Goal: Information Seeking & Learning: Learn about a topic

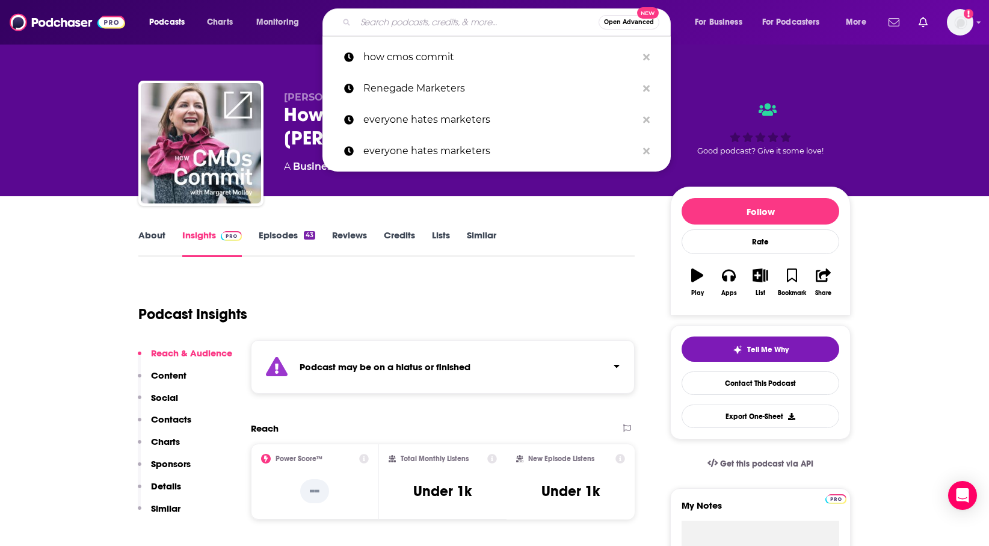
click at [426, 17] on input "Search podcasts, credits, & more..." at bounding box center [477, 22] width 243 height 19
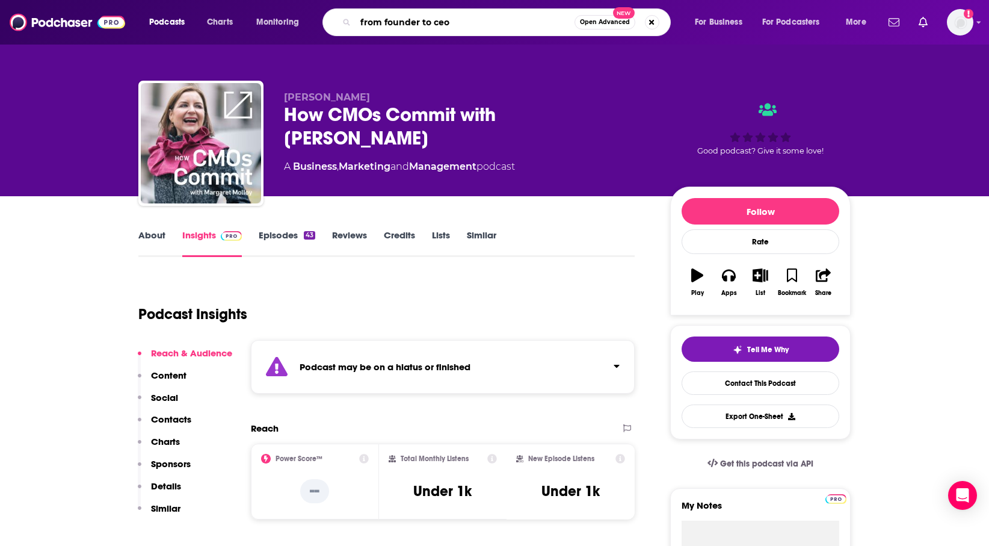
type input "from founder to ceo"
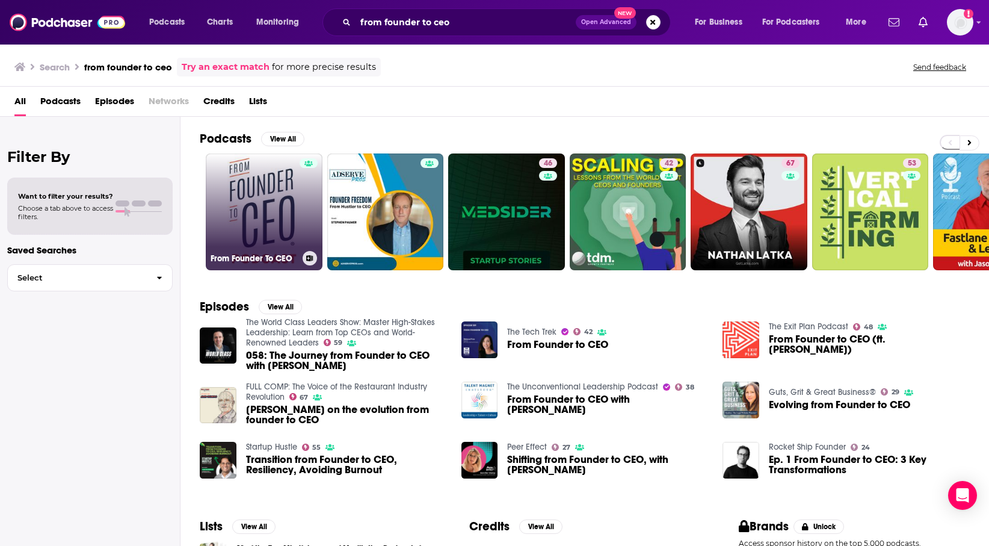
click at [292, 228] on link "From Founder To CEO" at bounding box center [264, 211] width 117 height 117
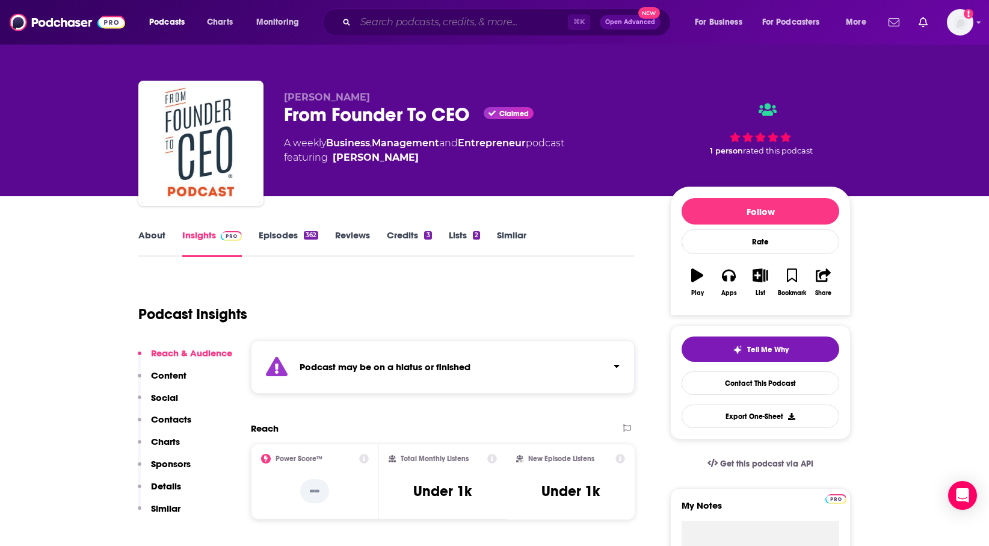
click at [487, 18] on input "Search podcasts, credits, & more..." at bounding box center [462, 22] width 212 height 19
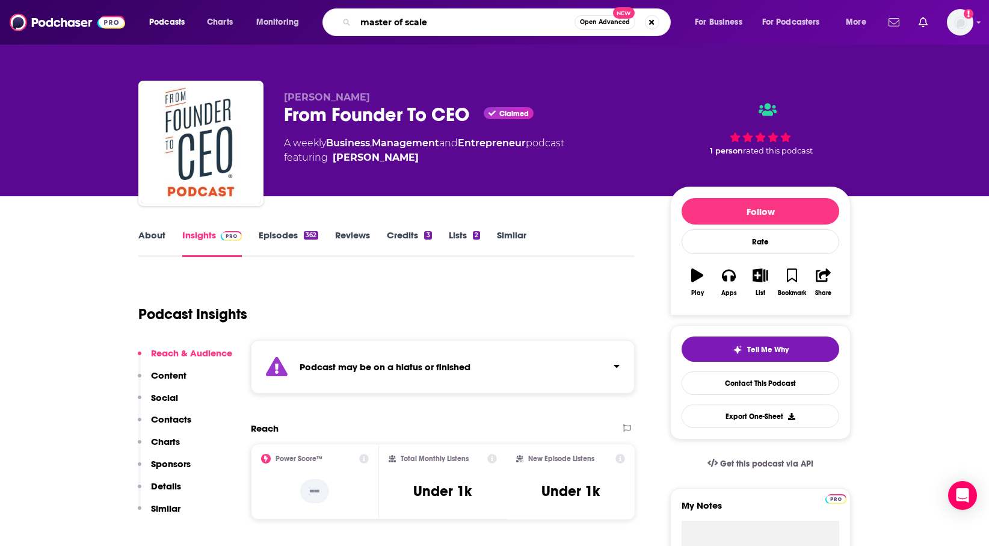
type input "master of scale"
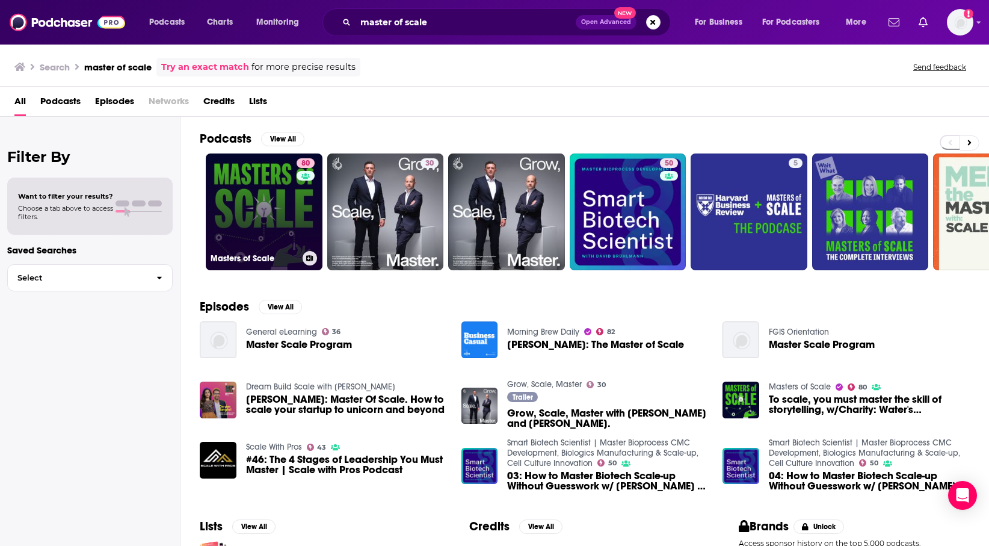
click at [272, 212] on link "80 Masters of Scale" at bounding box center [264, 211] width 117 height 117
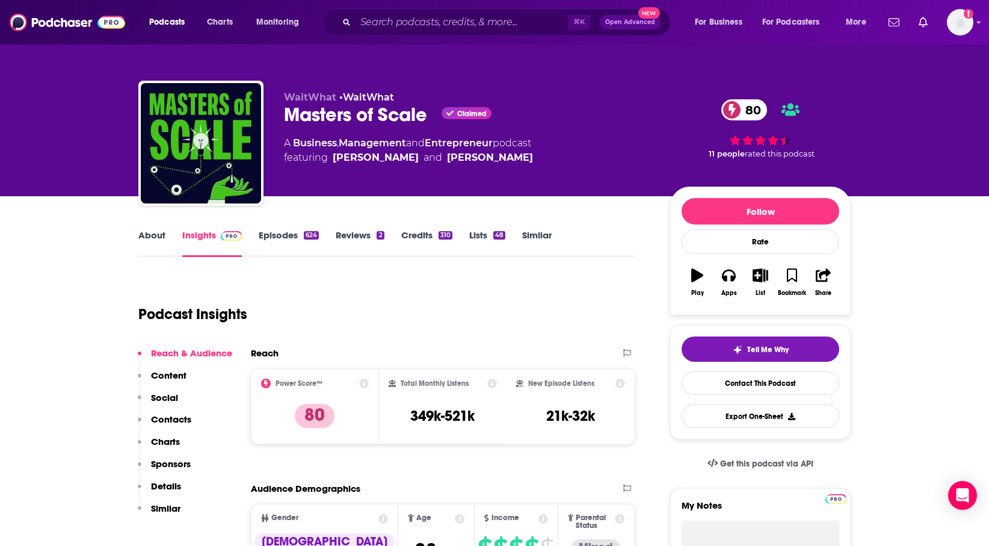
click at [483, 34] on div "⌘ K Open Advanced New" at bounding box center [497, 22] width 348 height 28
click at [483, 27] on input "Search podcasts, credits, & more..." at bounding box center [462, 22] width 212 height 19
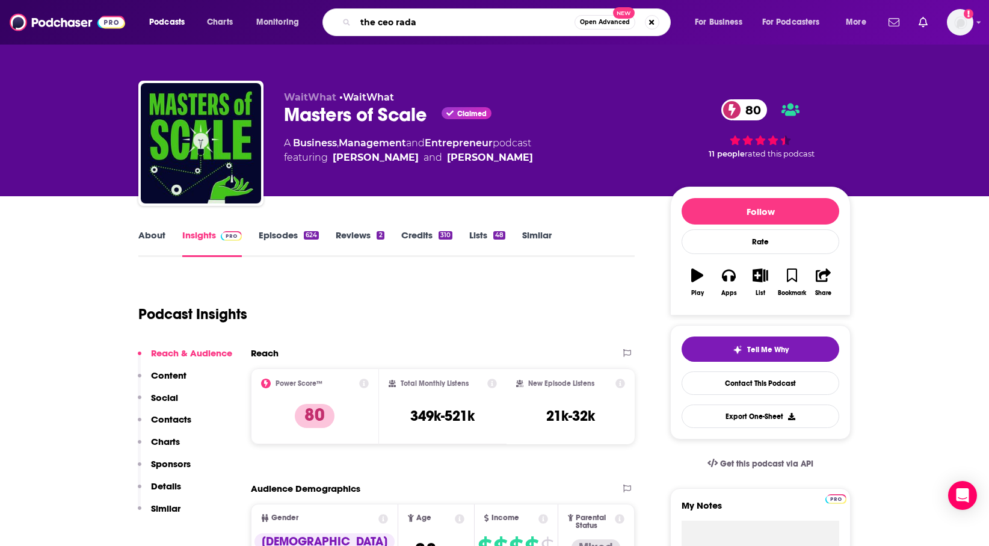
type input "the ceo radar"
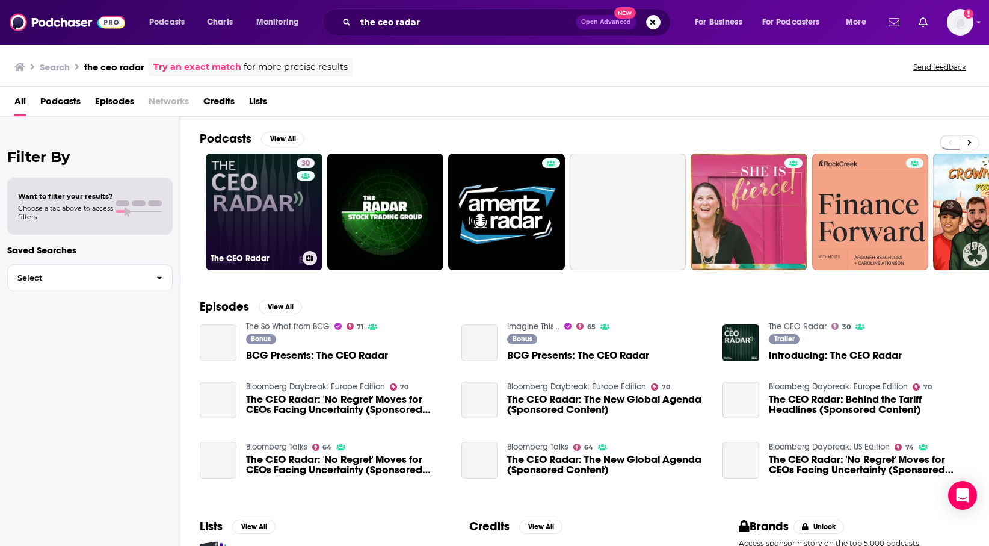
click at [240, 191] on link "30 The CEO Radar" at bounding box center [264, 211] width 117 height 117
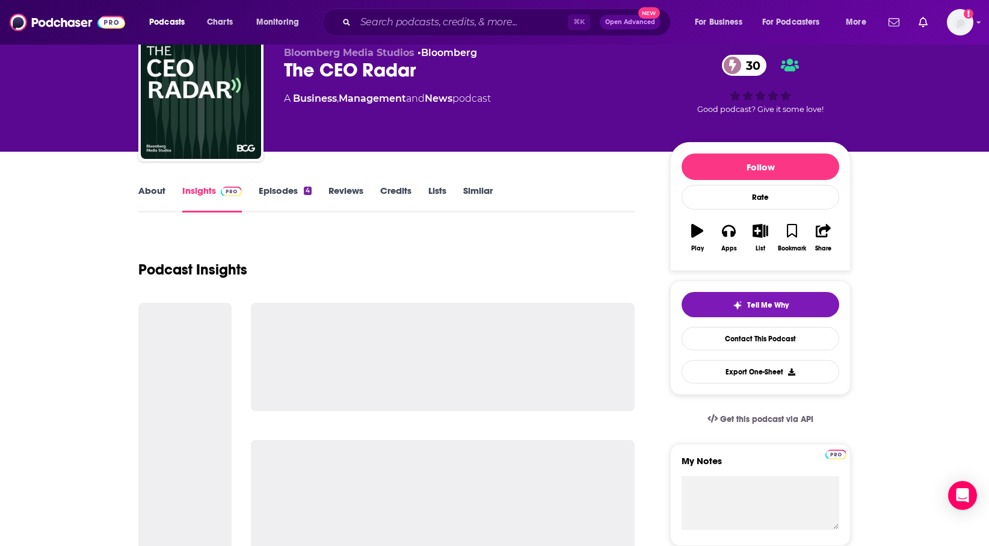
scroll to position [46, 0]
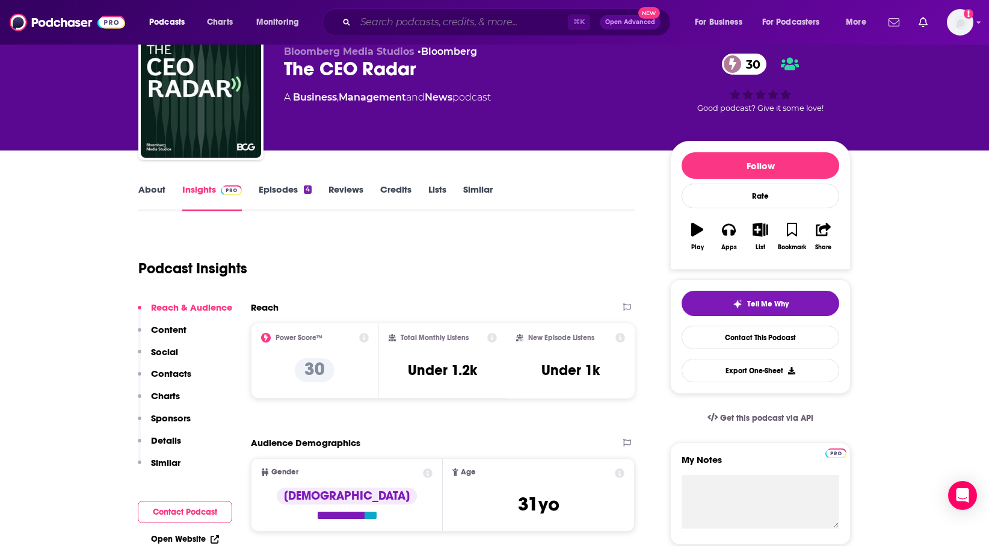
click at [527, 22] on input "Search podcasts, credits, & more..." at bounding box center [462, 22] width 212 height 19
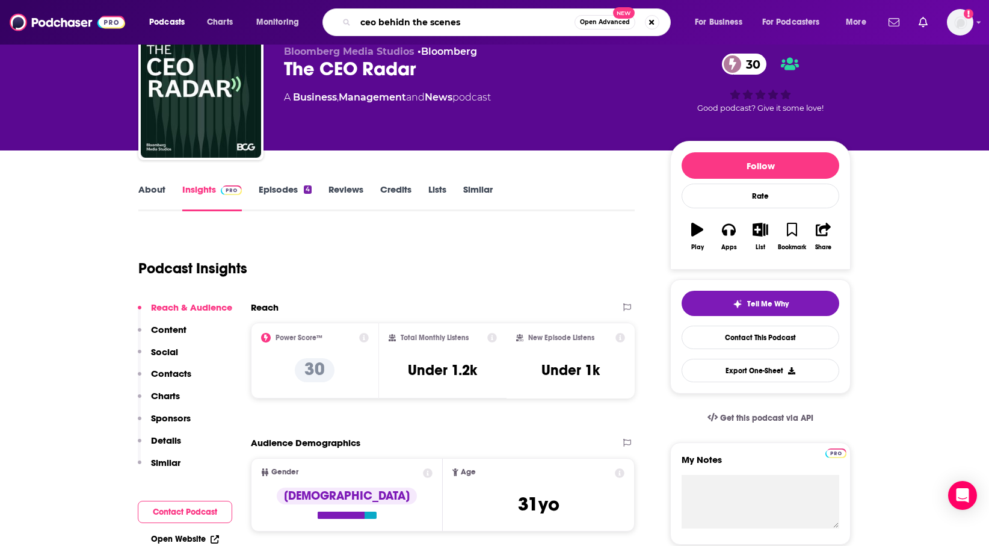
type input "ceo behidn the scenes"
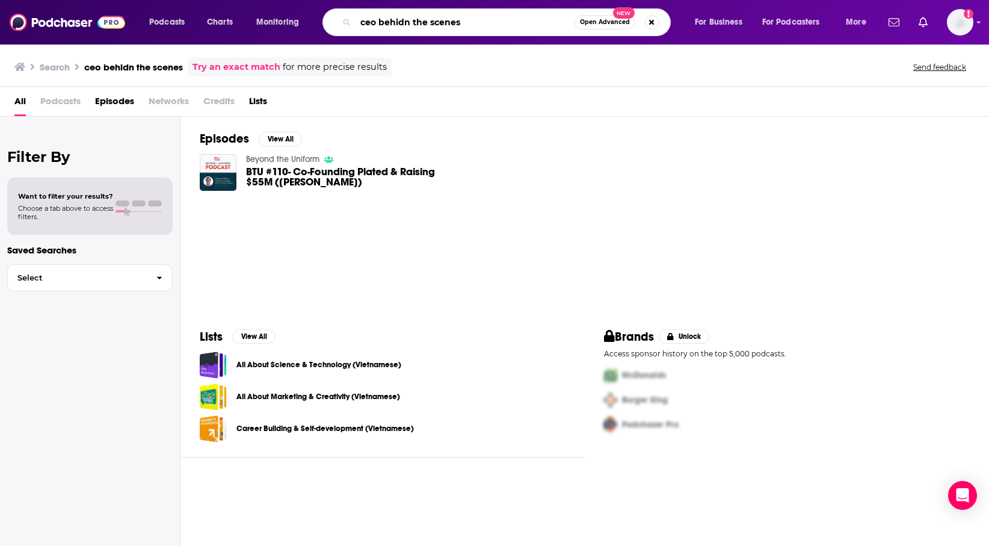
click at [401, 25] on input "ceo behidn the scenes" at bounding box center [465, 22] width 219 height 19
click at [407, 29] on input "ceo behidn the scenes" at bounding box center [465, 22] width 219 height 19
click at [407, 26] on input "ceo behidn the scenes" at bounding box center [465, 22] width 219 height 19
type input "ceo behind the scenes"
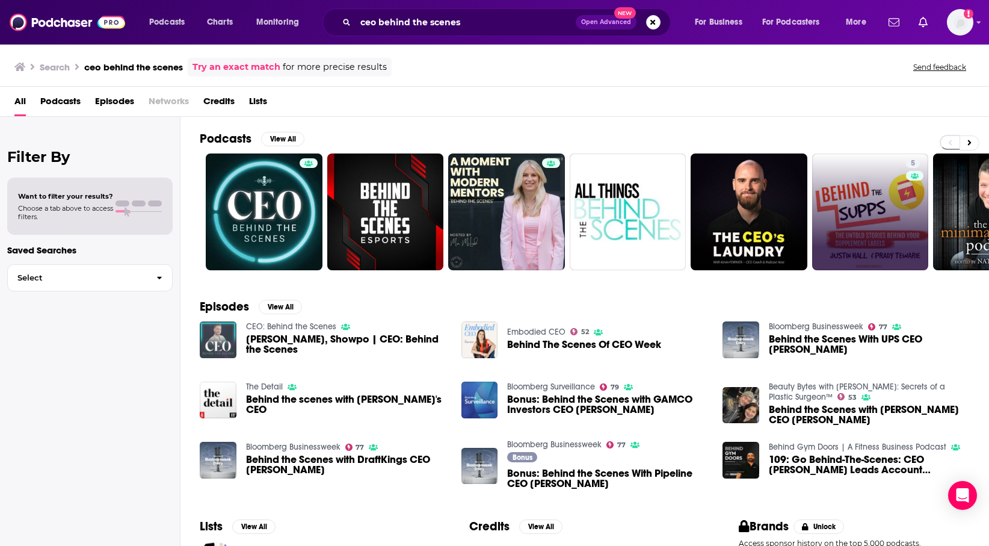
click at [219, 334] on img "Jane Lu, Showpo | CEO: Behind the Scenes" at bounding box center [218, 339] width 37 height 37
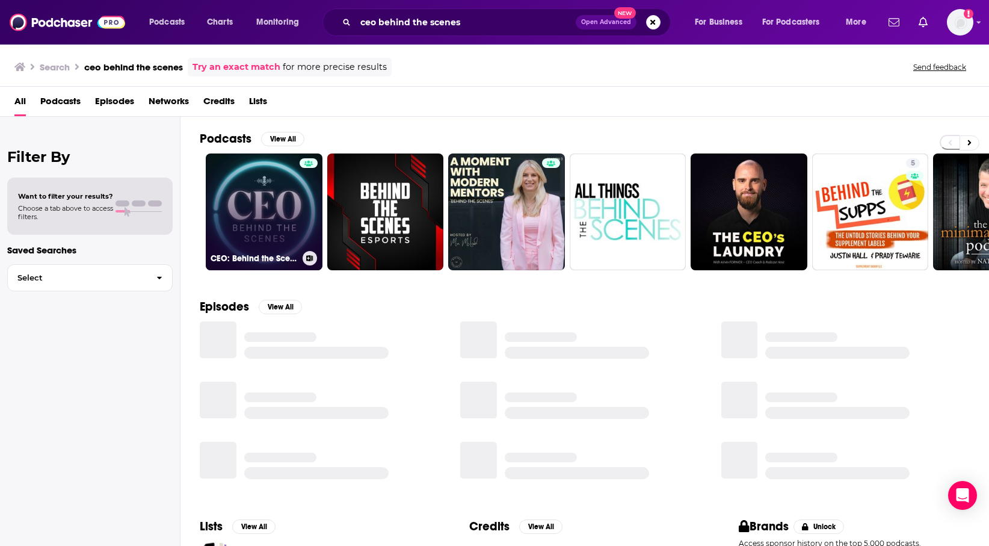
click at [277, 191] on link "CEO: Behind the Scenes" at bounding box center [264, 211] width 117 height 117
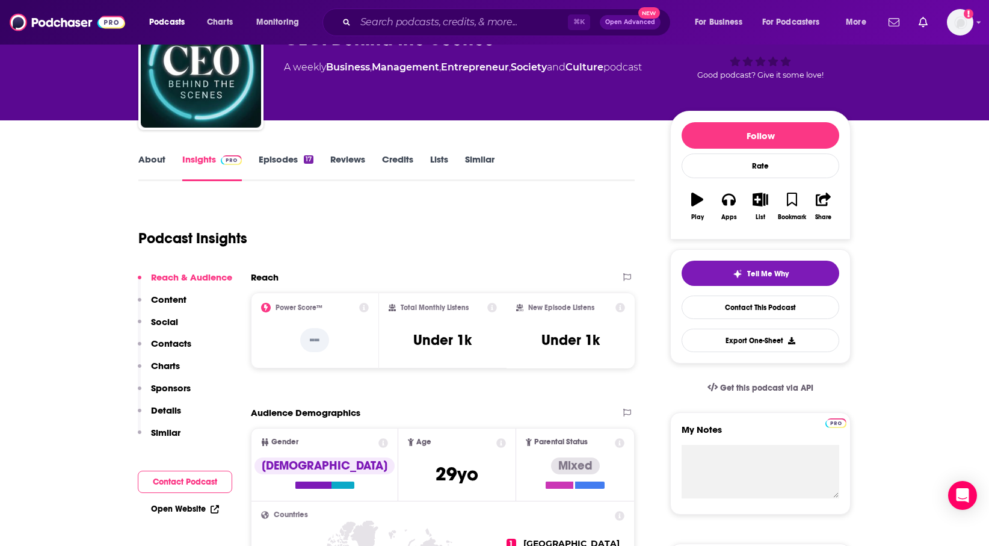
scroll to position [48, 0]
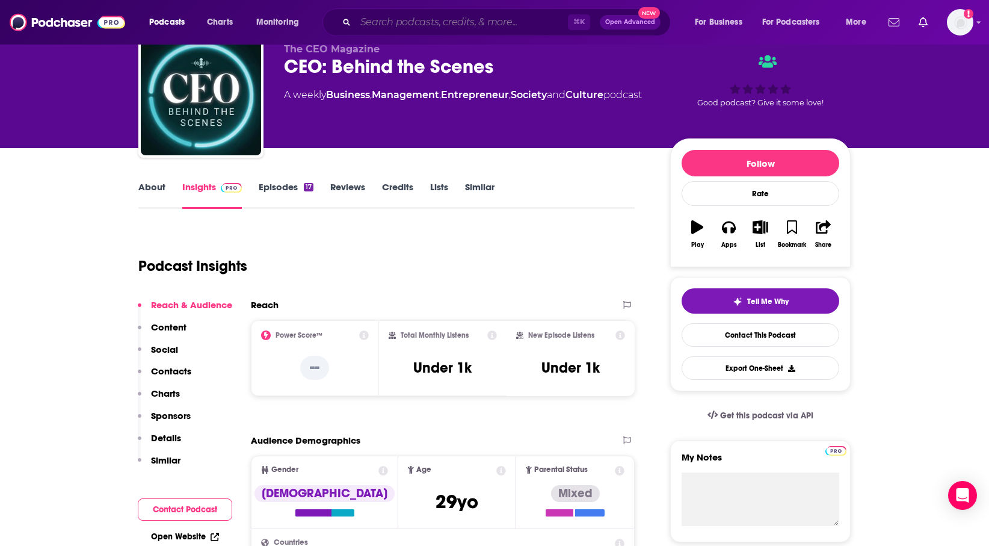
click at [466, 27] on input "Search podcasts, credits, & more..." at bounding box center [462, 22] width 212 height 19
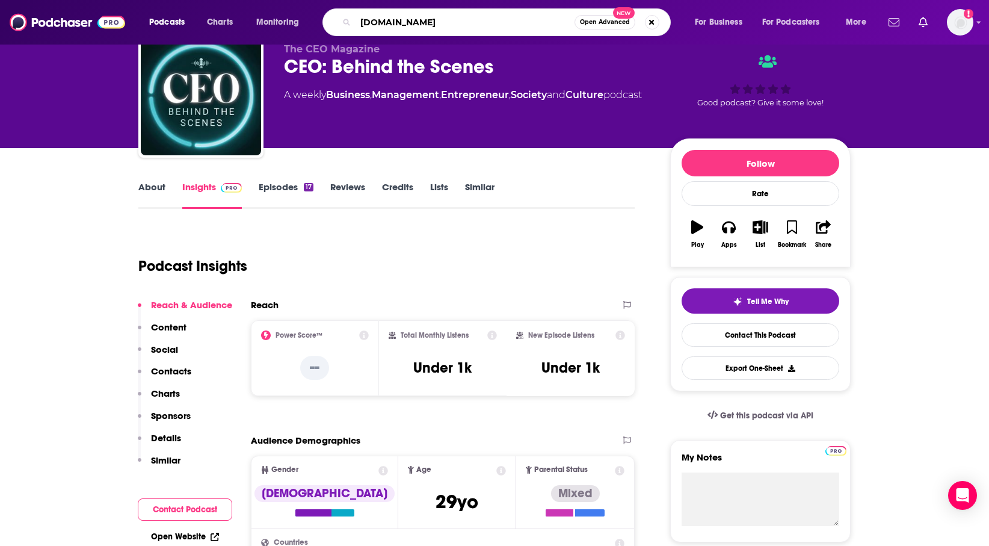
type input "[DOMAIN_NAME]"
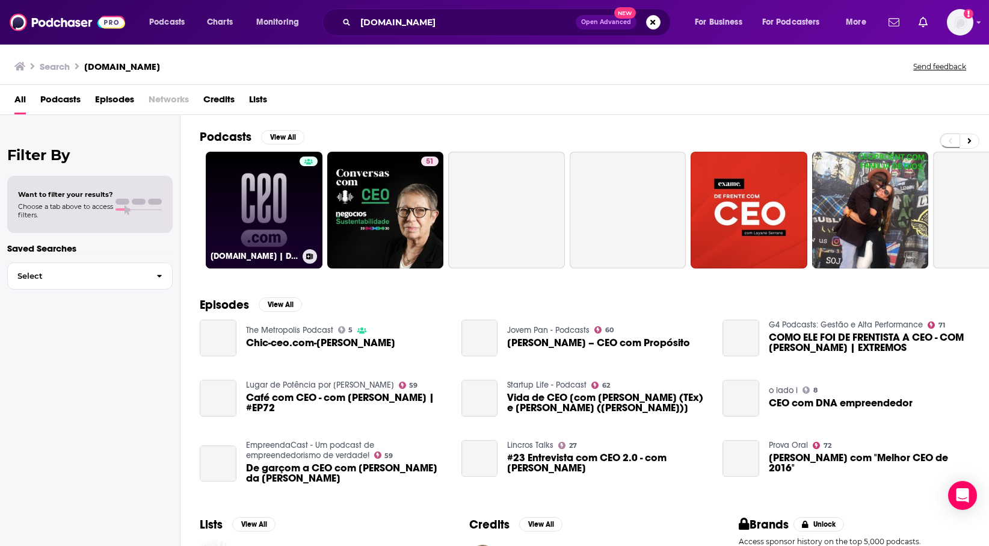
click at [283, 173] on link "[DOMAIN_NAME] | Dispatches from the frontiers of leadership" at bounding box center [264, 210] width 117 height 117
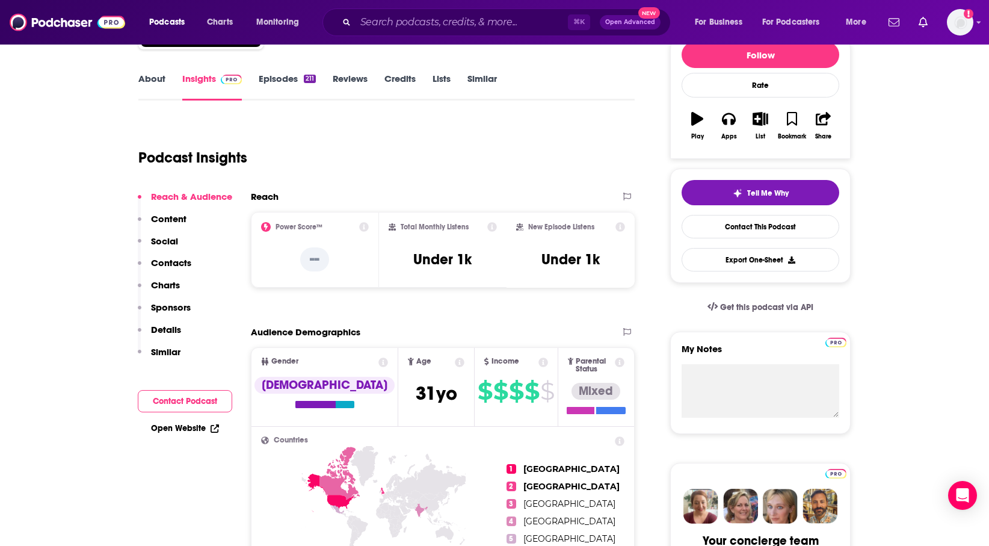
scroll to position [170, 0]
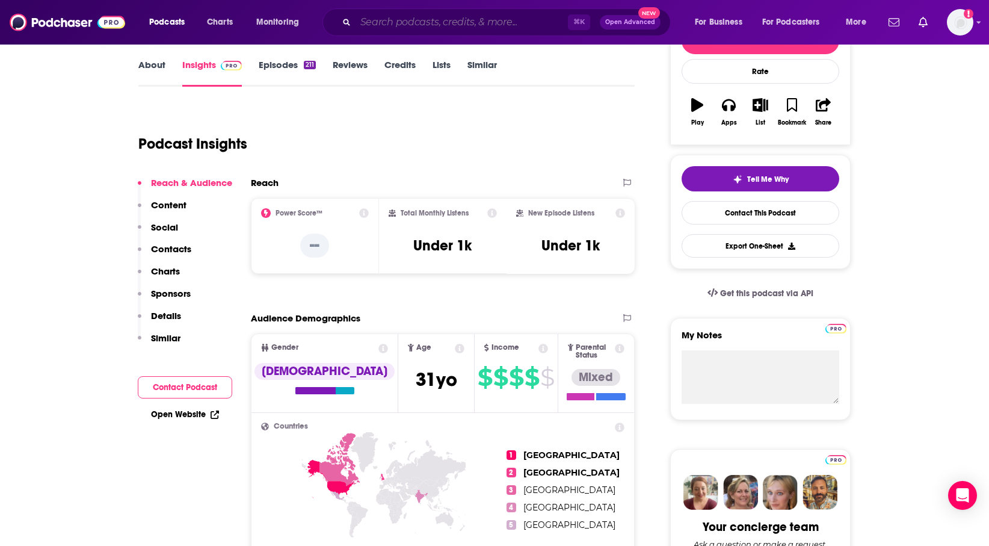
click at [480, 21] on input "Search podcasts, credits, & more..." at bounding box center [462, 22] width 212 height 19
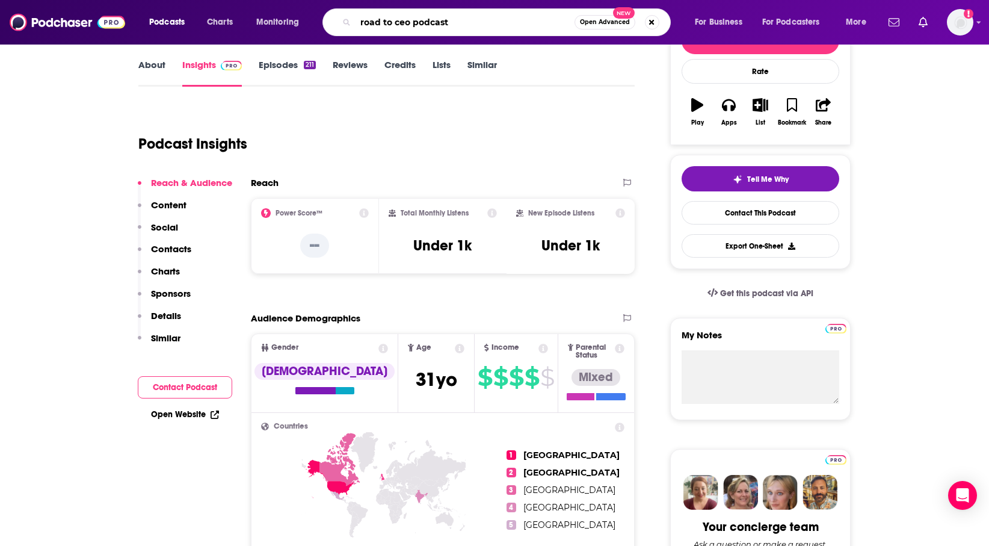
type input "road to ceo podcast"
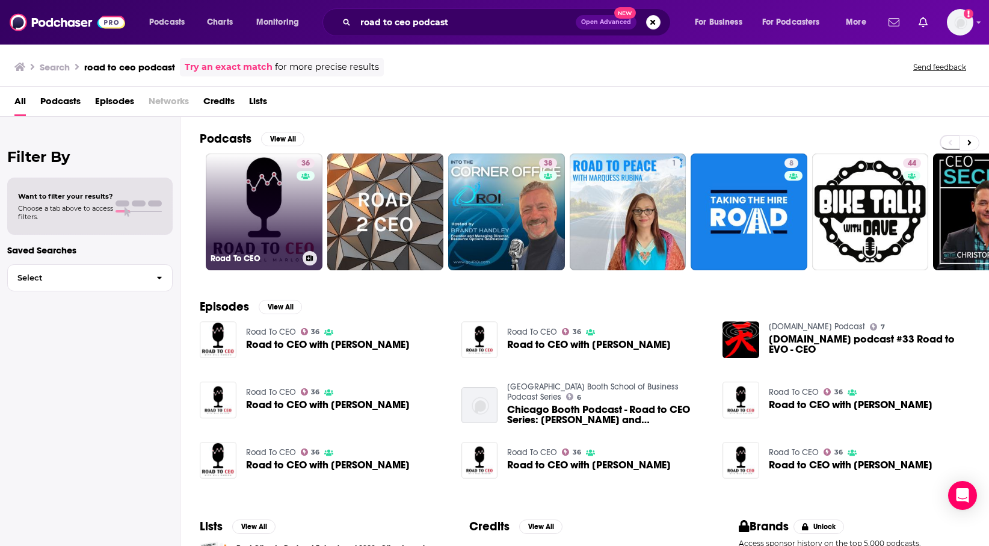
click at [271, 161] on link "36 Road To CEO" at bounding box center [264, 211] width 117 height 117
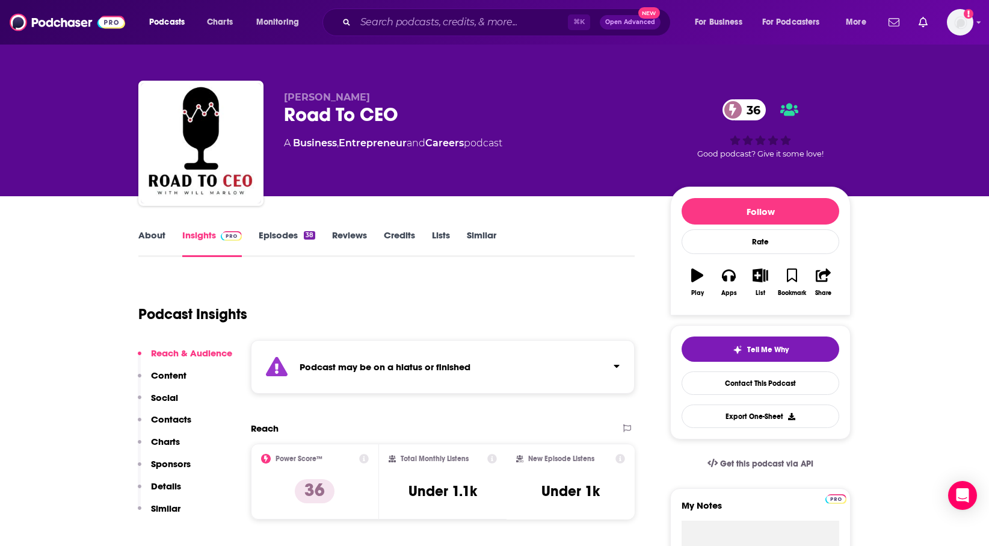
scroll to position [46, 0]
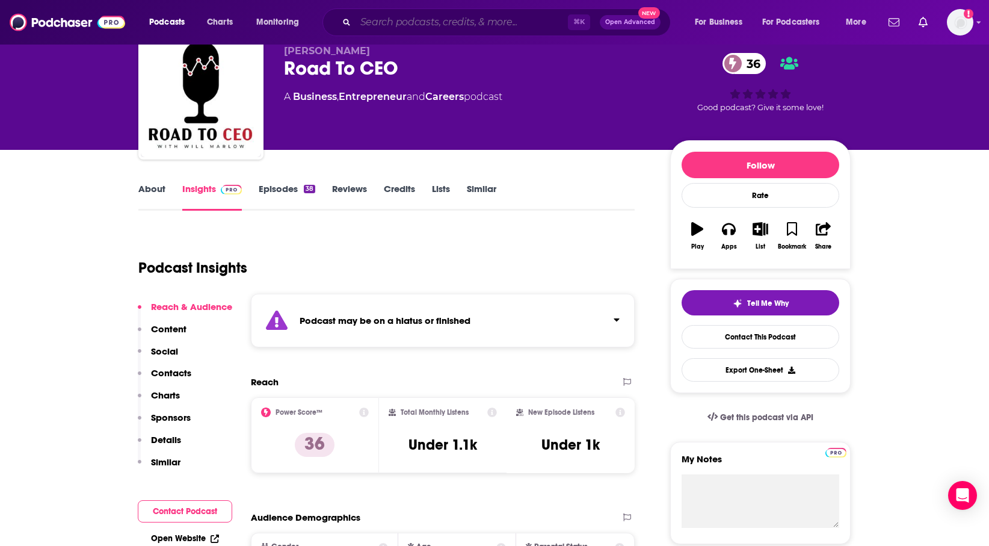
click at [475, 26] on input "Search podcasts, credits, & more..." at bounding box center [462, 22] width 212 height 19
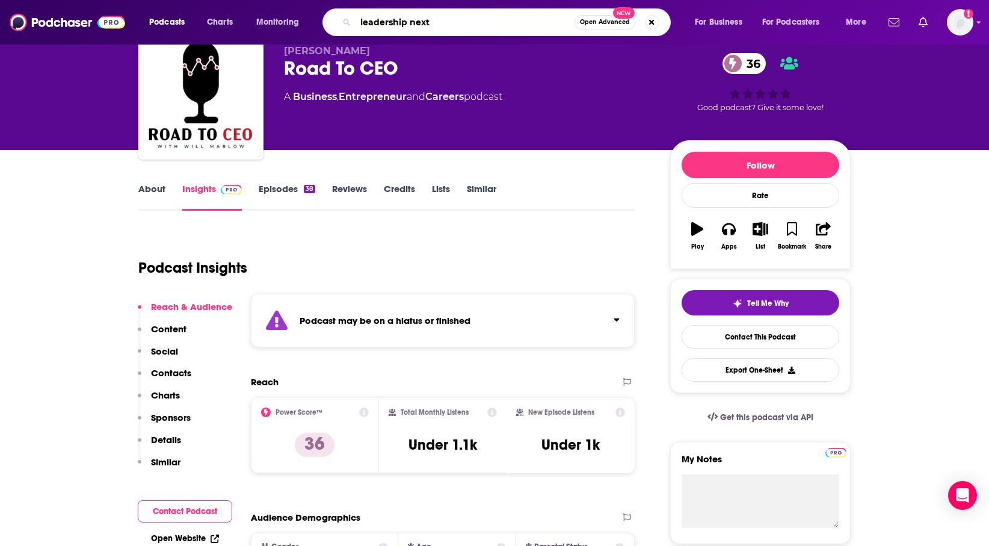
type input "leadership next"
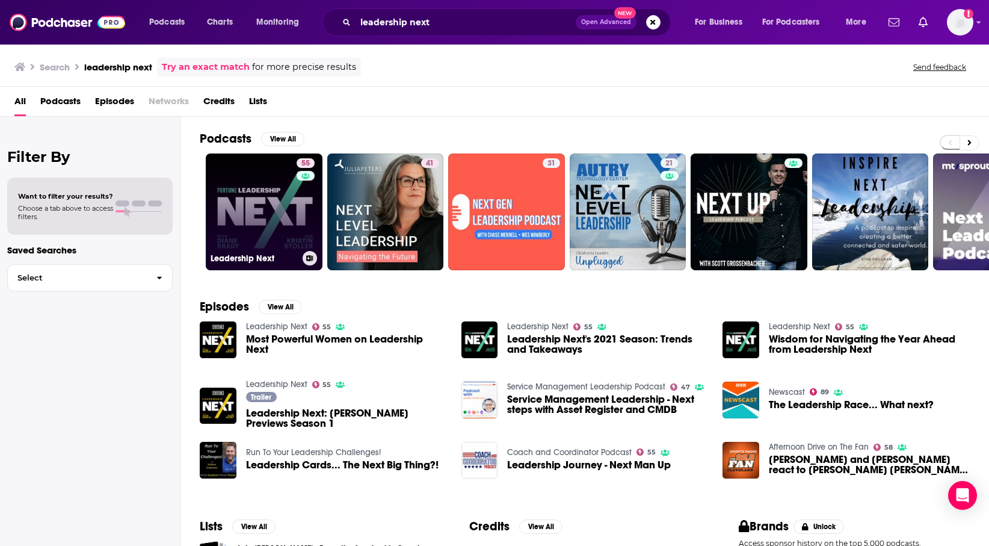
click at [286, 227] on link "55 Leadership Next" at bounding box center [264, 211] width 117 height 117
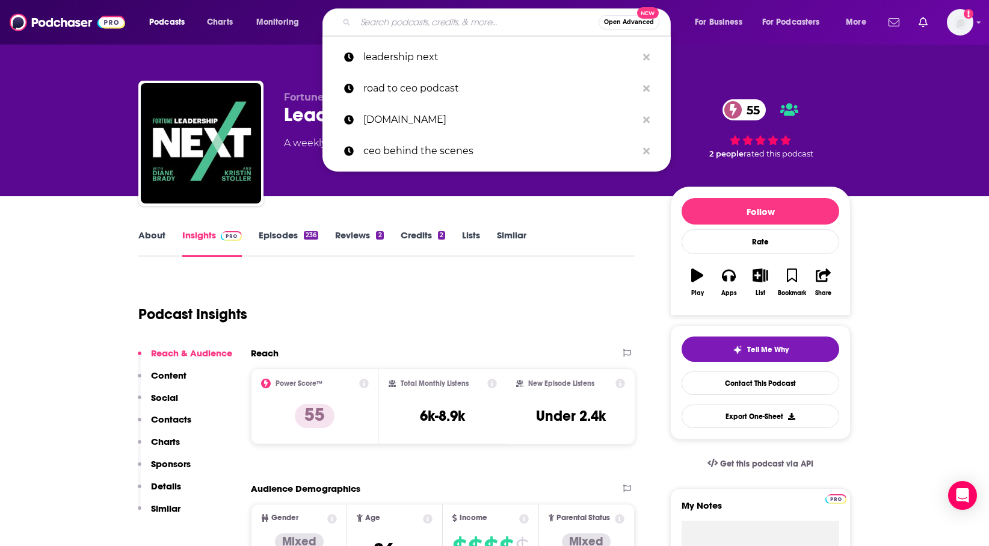
click at [456, 28] on input "Search podcasts, credits, & more..." at bounding box center [477, 22] width 243 height 19
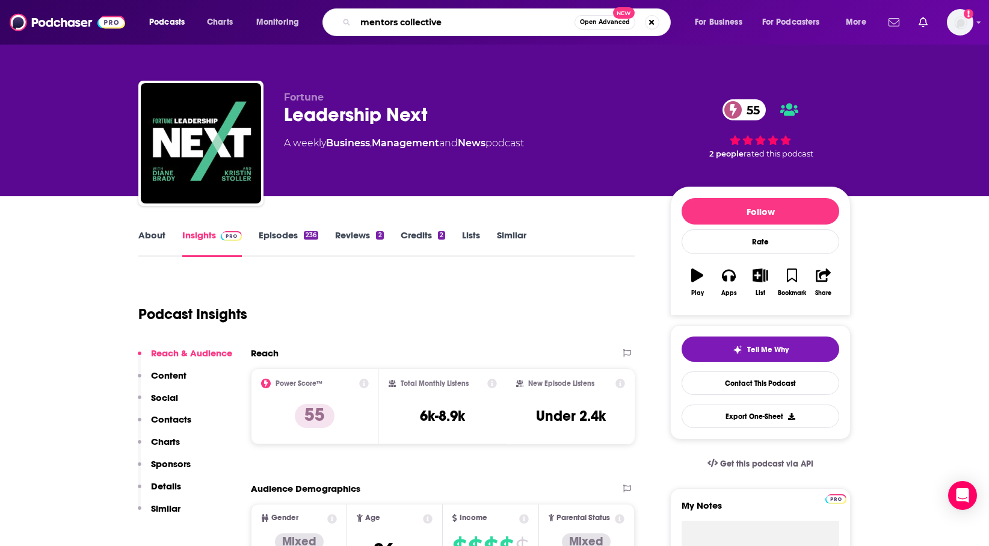
type input "mentors collective"
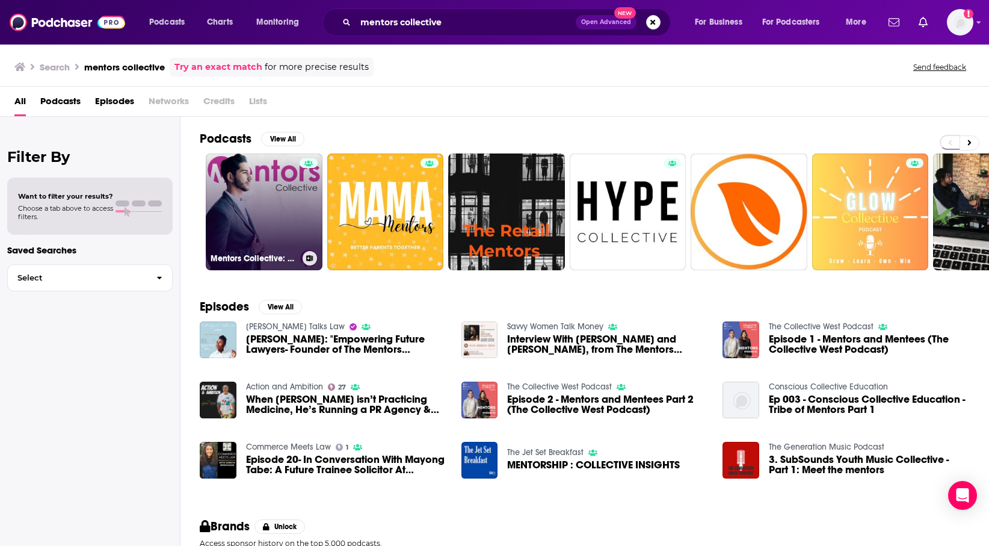
click at [266, 211] on link "Mentors Collective: CEO Interviews" at bounding box center [264, 211] width 117 height 117
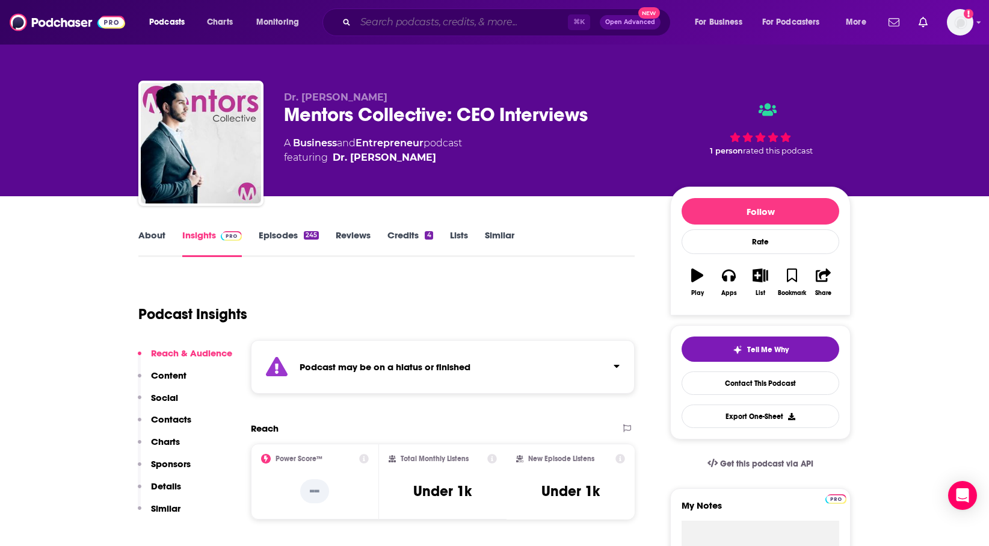
click at [457, 29] on input "Search podcasts, credits, & more..." at bounding box center [462, 22] width 212 height 19
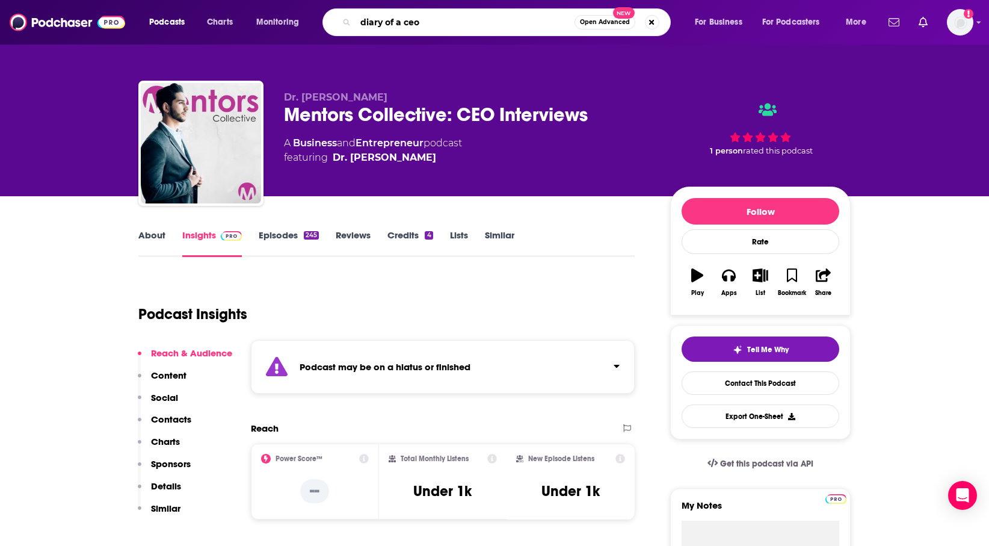
type input "diary of a ceo"
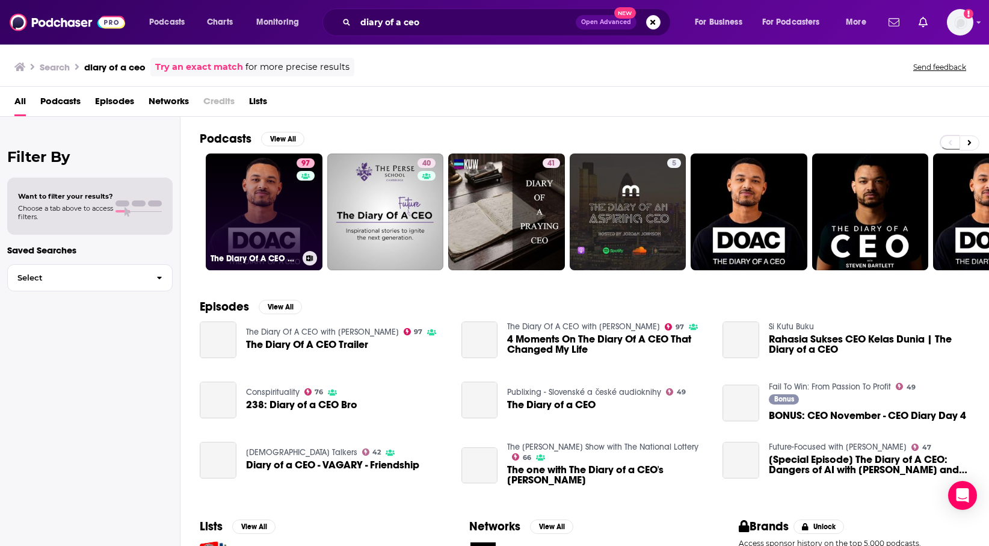
click at [238, 187] on link "97 The Diary Of A CEO with [PERSON_NAME]" at bounding box center [264, 211] width 117 height 117
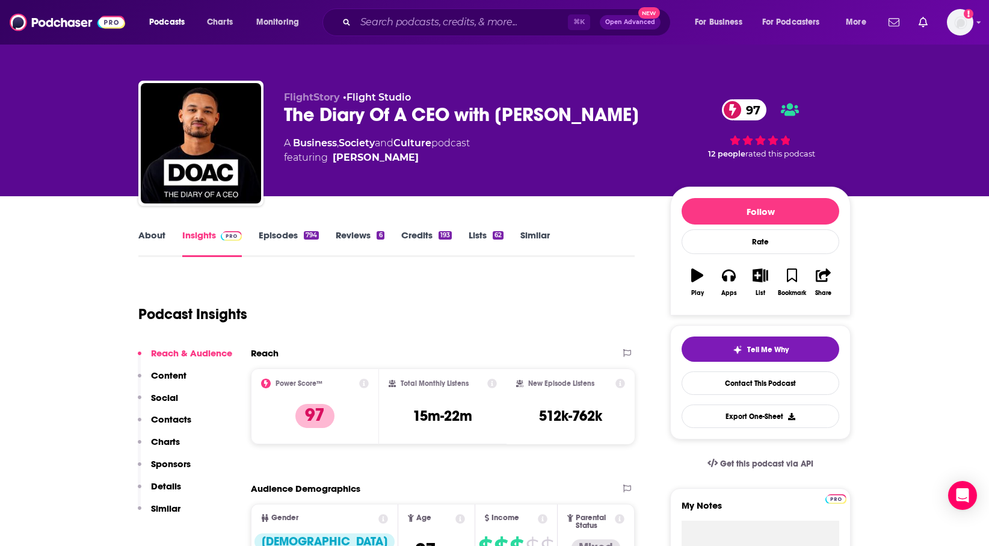
click at [493, 11] on div "⌘ K Open Advanced New" at bounding box center [497, 22] width 348 height 28
click at [493, 13] on div "⌘ K Open Advanced New" at bounding box center [497, 22] width 348 height 28
click at [493, 24] on input "Search podcasts, credits, & more..." at bounding box center [462, 22] width 212 height 19
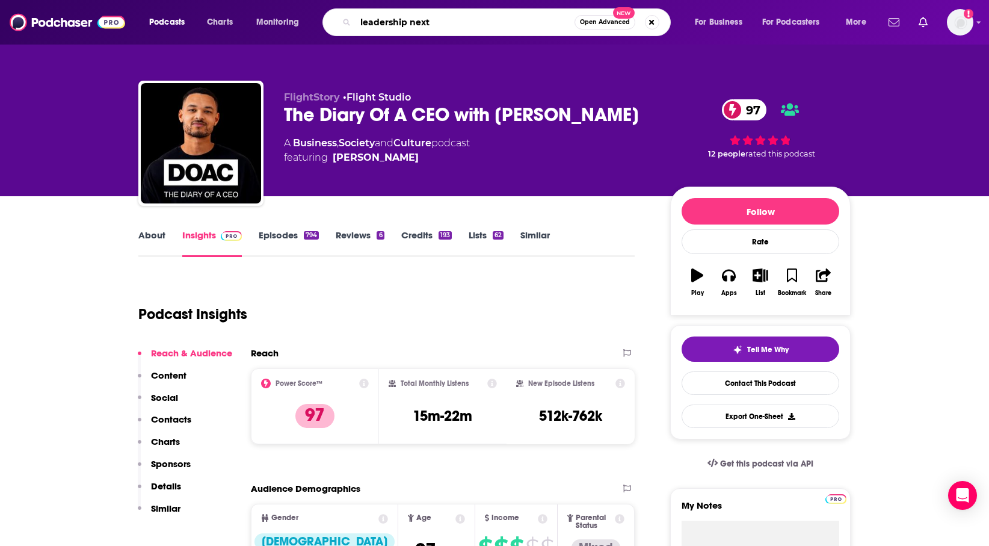
type input "leadership next"
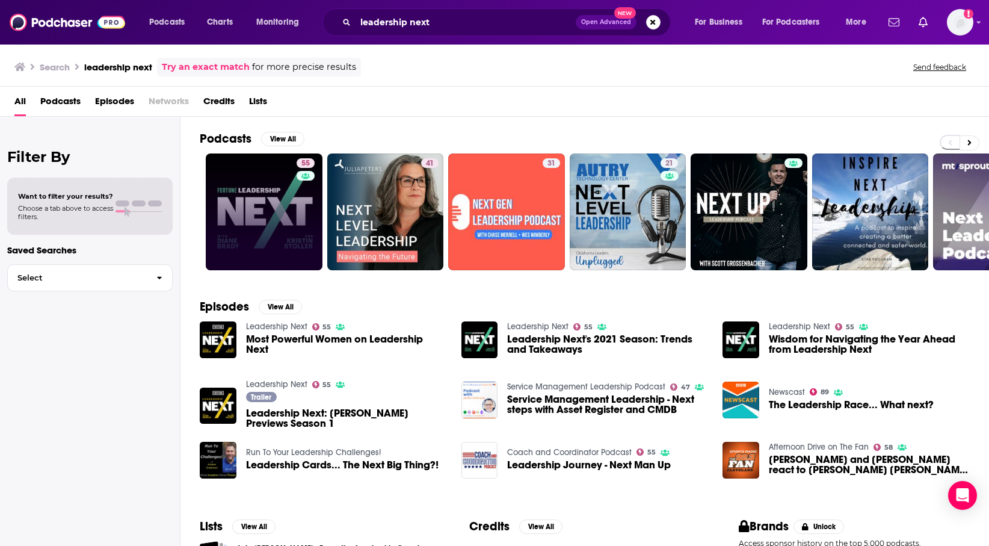
click at [221, 211] on link "55" at bounding box center [264, 211] width 117 height 117
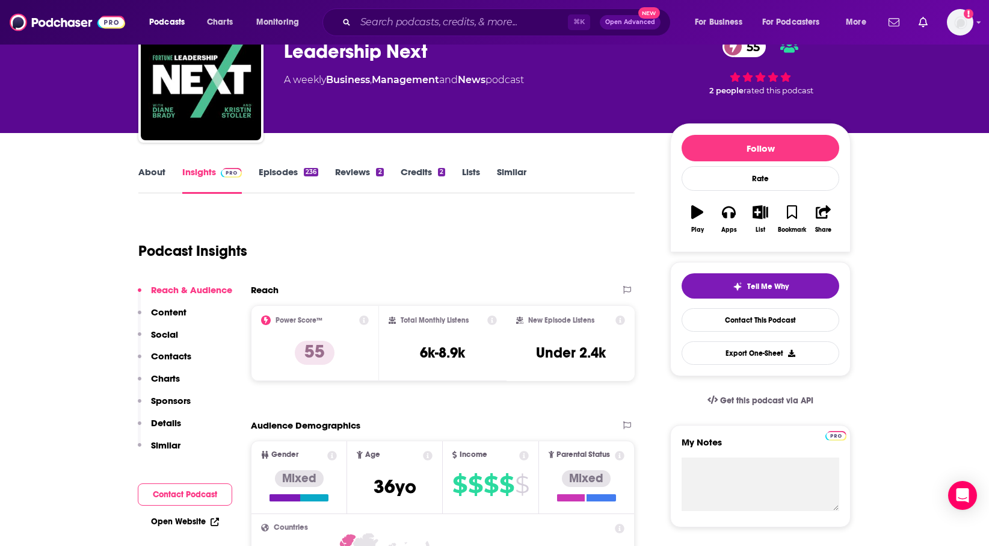
scroll to position [64, 0]
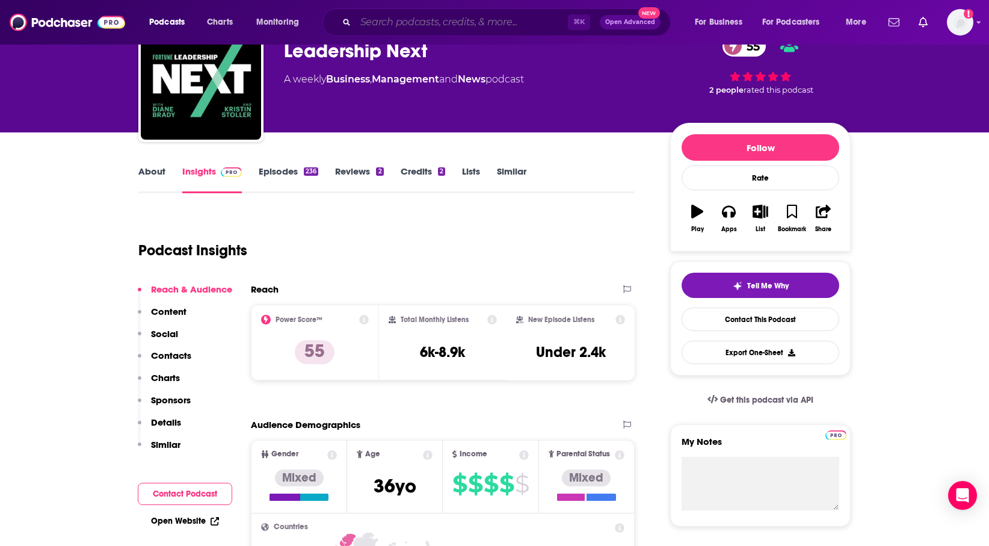
click at [445, 28] on input "Search podcasts, credits, & more..." at bounding box center [462, 22] width 212 height 19
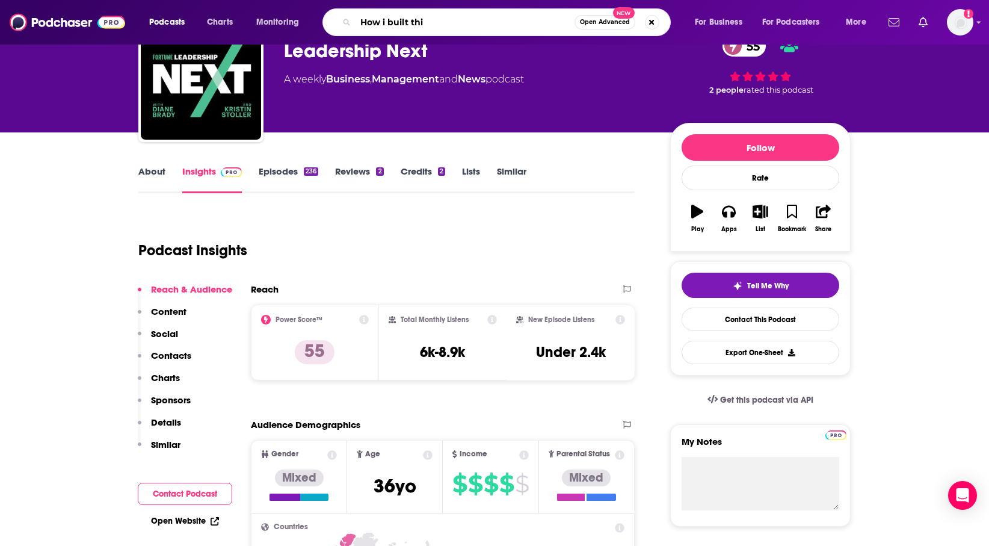
type input "How i built thi"
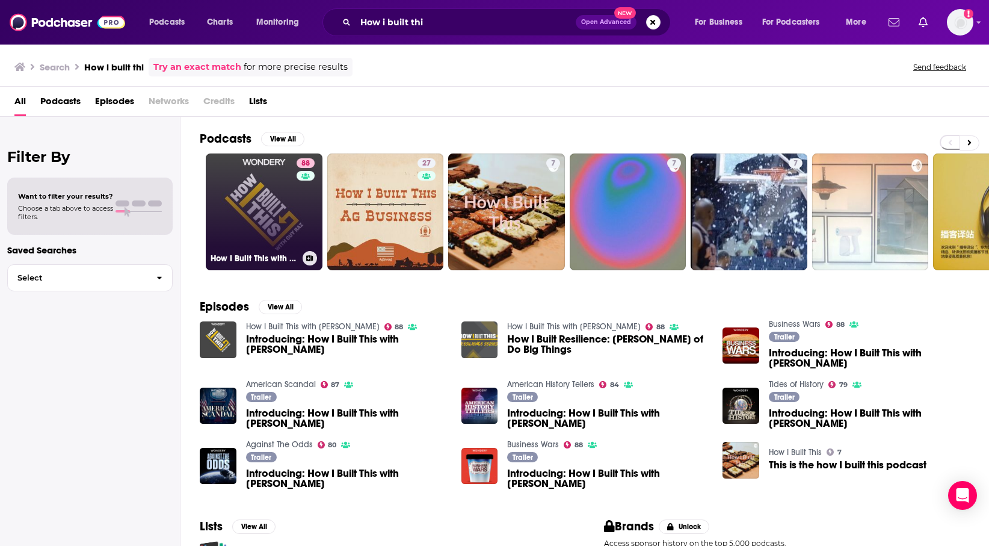
click at [268, 187] on link "88 How I Built This with [PERSON_NAME]" at bounding box center [264, 211] width 117 height 117
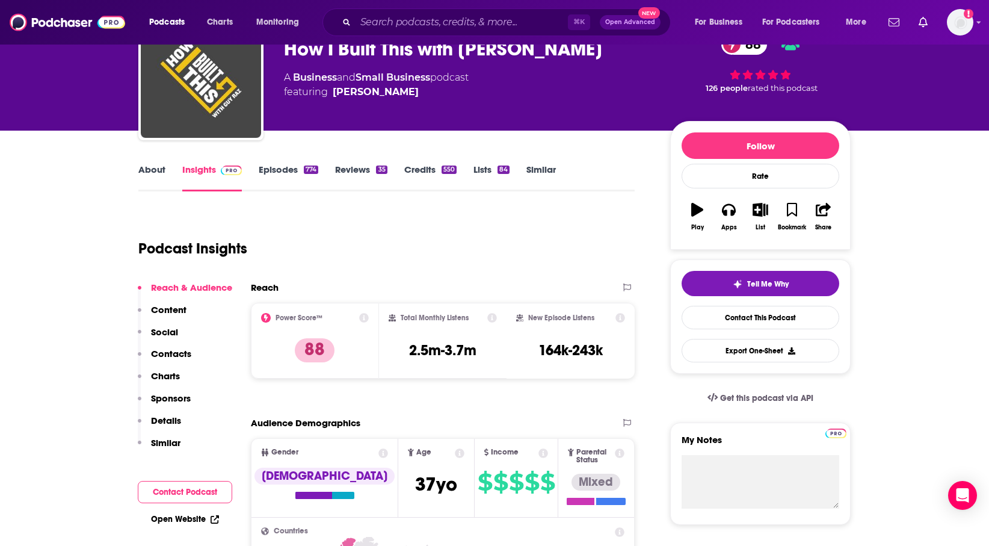
scroll to position [270, 0]
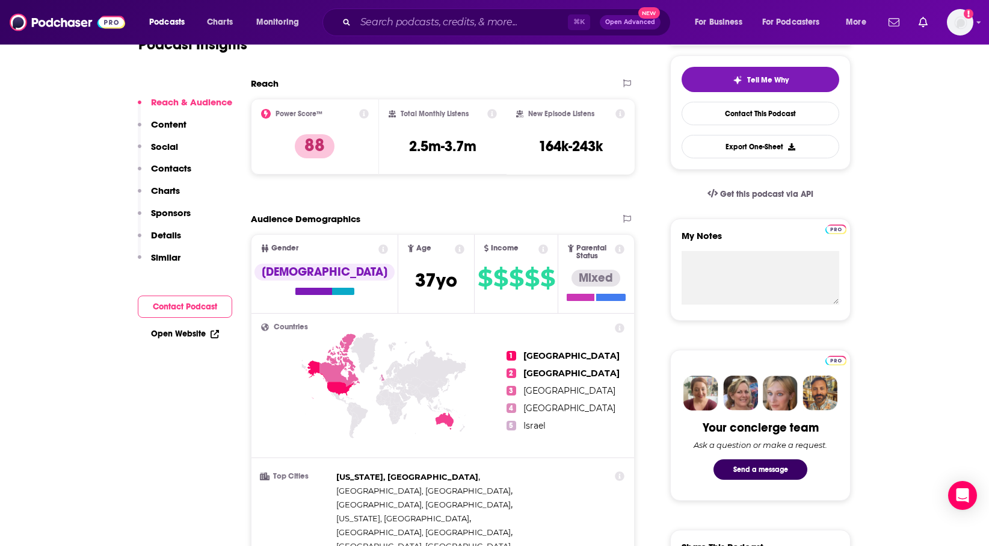
click at [159, 237] on p "Details" at bounding box center [166, 234] width 30 height 11
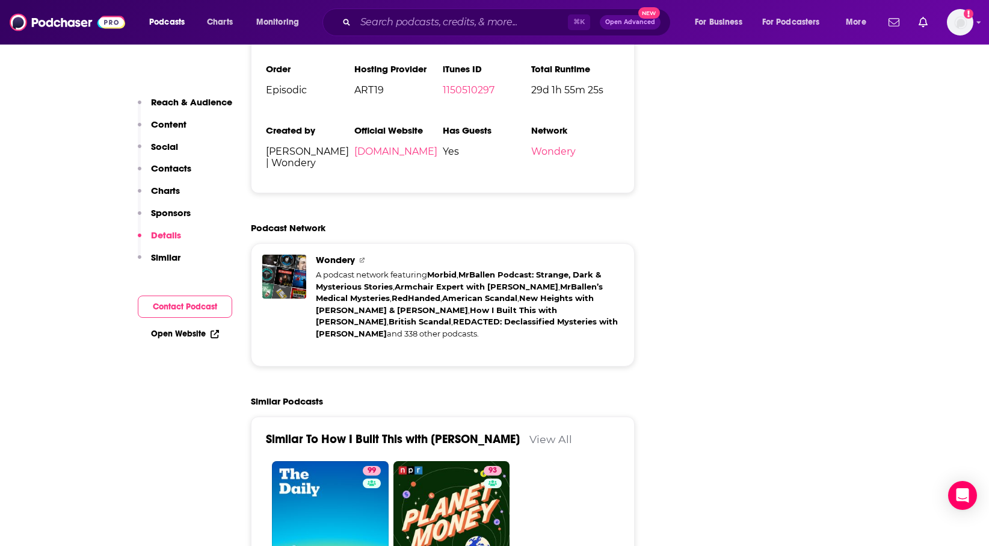
scroll to position [2860, 0]
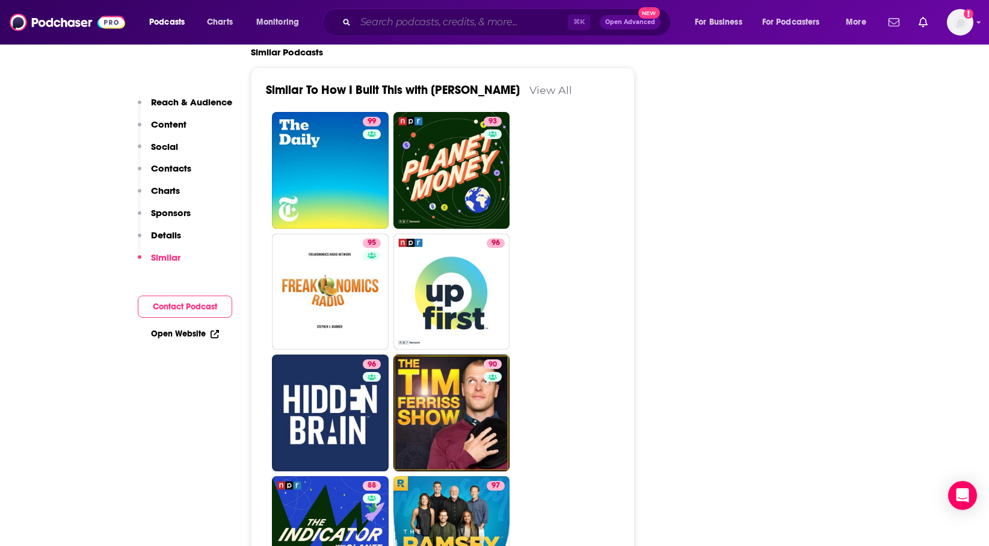
click at [462, 23] on input "Search podcasts, credits, & more..." at bounding box center [462, 22] width 212 height 19
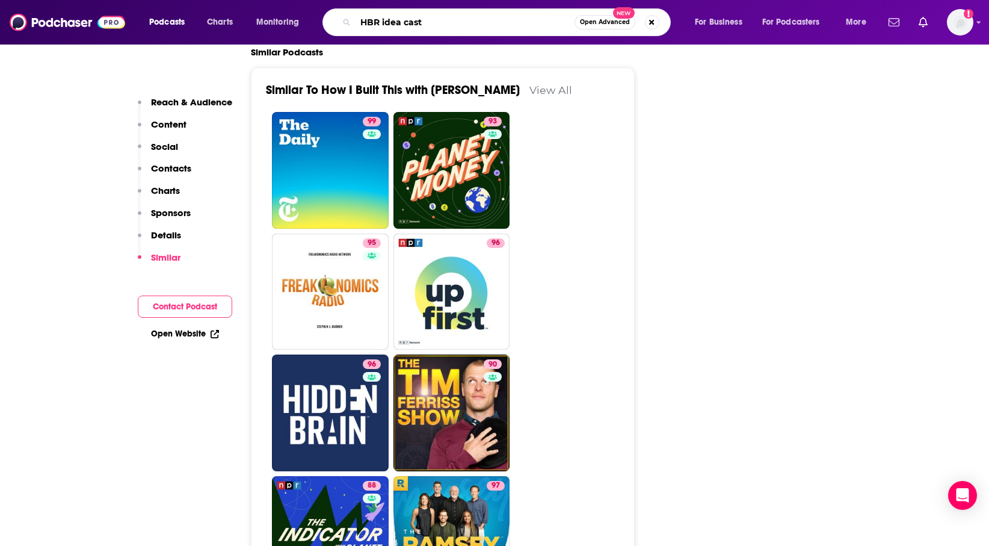
type input "HBR idea cast"
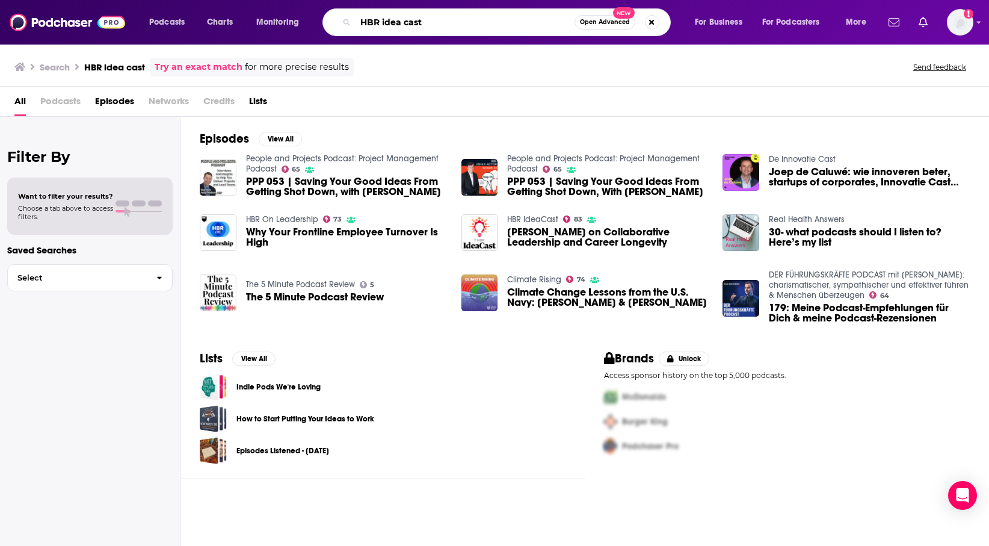
drag, startPoint x: 380, startPoint y: 25, endPoint x: 308, endPoint y: 23, distance: 72.8
click at [308, 23] on div "Podcasts Charts Monitoring HBR idea cast Open Advanced New For Business For Pod…" at bounding box center [509, 22] width 737 height 28
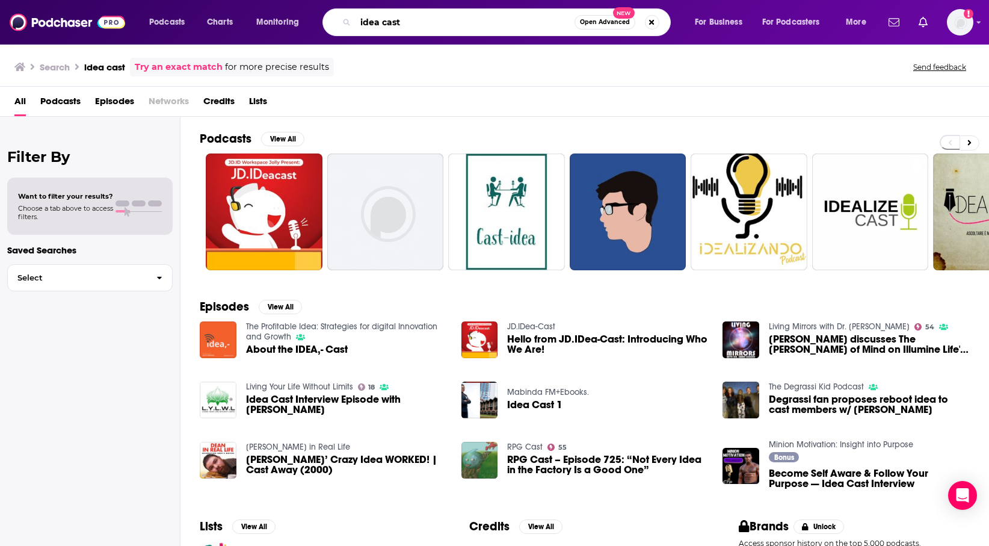
click at [358, 17] on input "idea cast" at bounding box center [465, 22] width 219 height 19
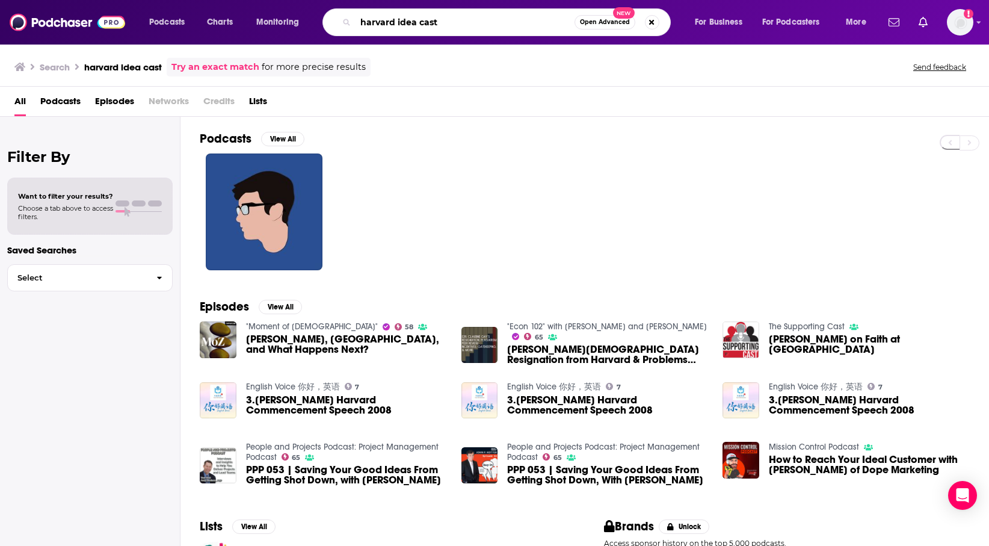
drag, startPoint x: 444, startPoint y: 24, endPoint x: 402, endPoint y: 23, distance: 42.1
click at [402, 23] on input "harvard idea cast" at bounding box center [465, 22] width 219 height 19
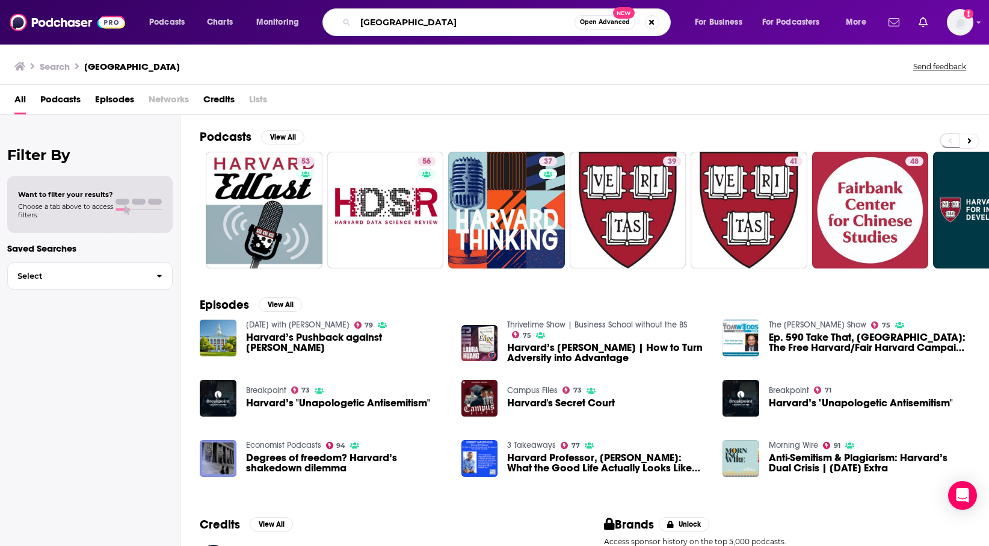
click at [472, 21] on input "[GEOGRAPHIC_DATA]" at bounding box center [465, 22] width 219 height 19
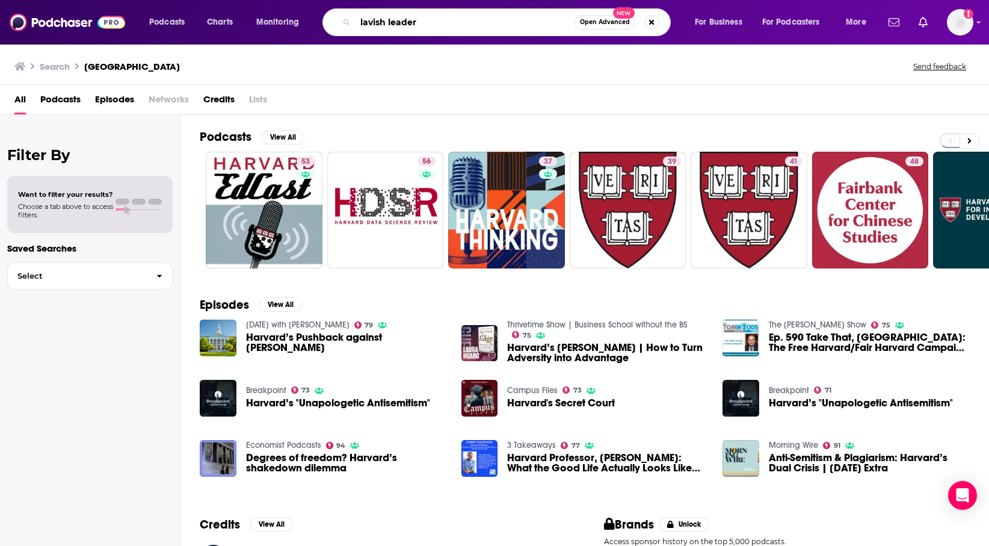
type input "lavish leader"
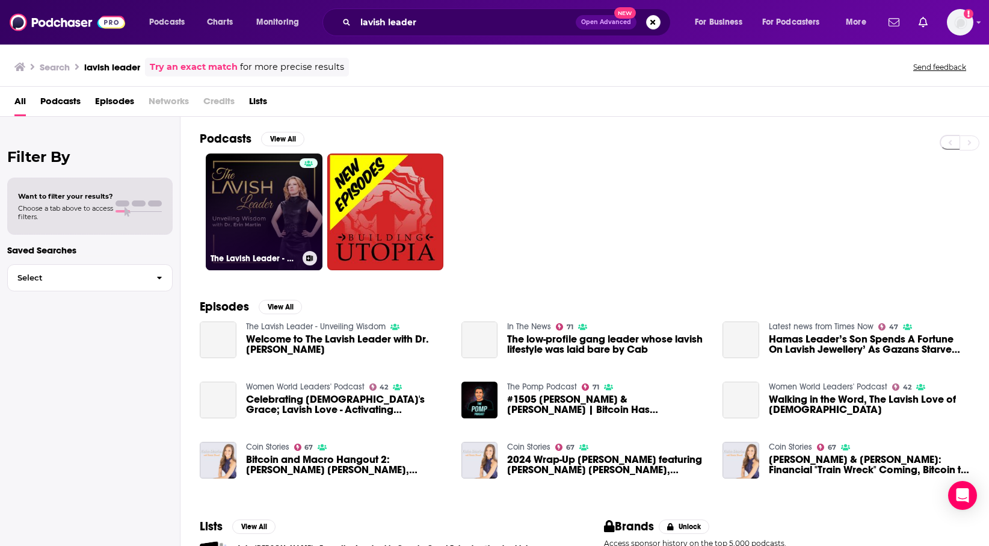
click at [281, 190] on link "The Lavish Leader - Unveiling Wisdom" at bounding box center [264, 211] width 117 height 117
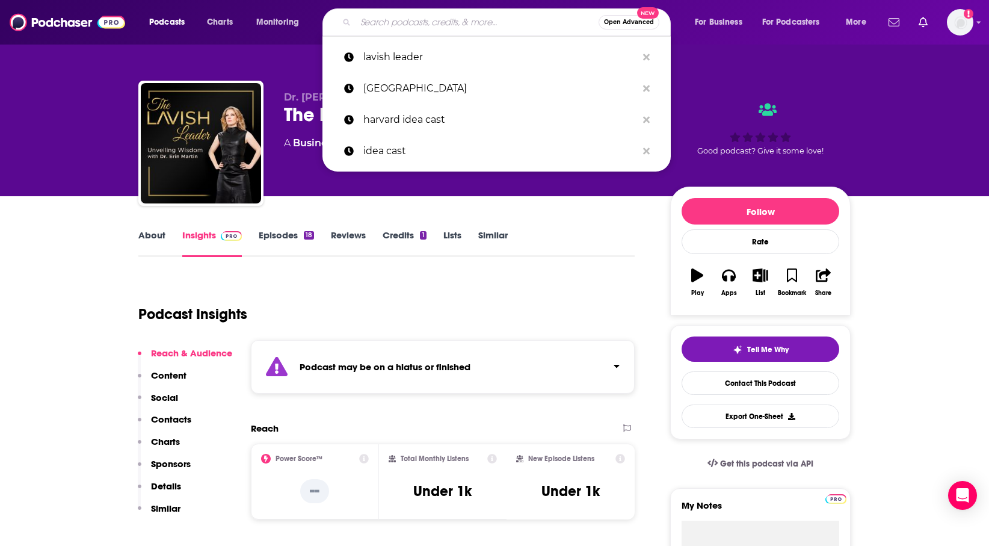
click at [394, 28] on input "Search podcasts, credits, & more..." at bounding box center [477, 22] width 243 height 19
paste input "The Growth Show"
type input "The Growth Show"
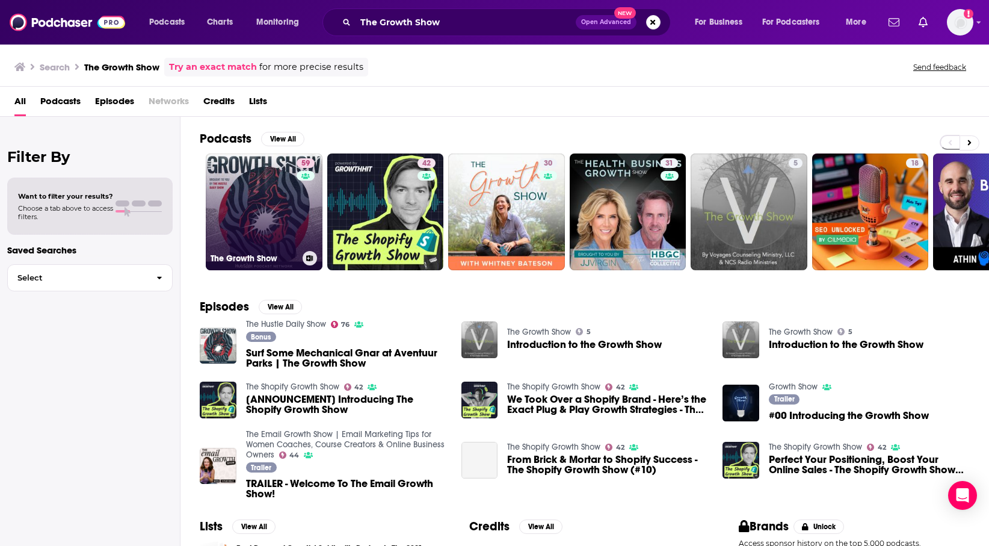
click at [287, 208] on link "59 The Growth Show" at bounding box center [264, 211] width 117 height 117
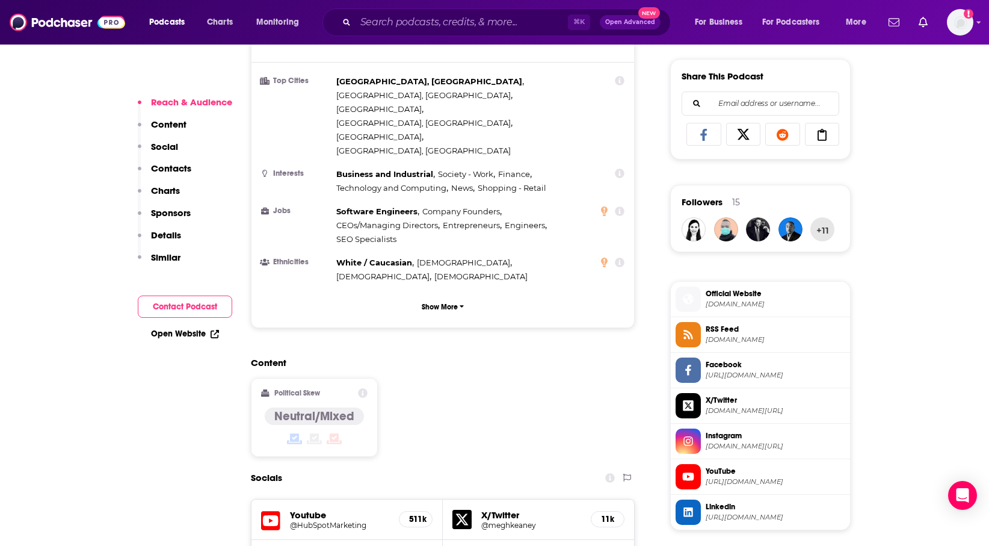
scroll to position [941, 0]
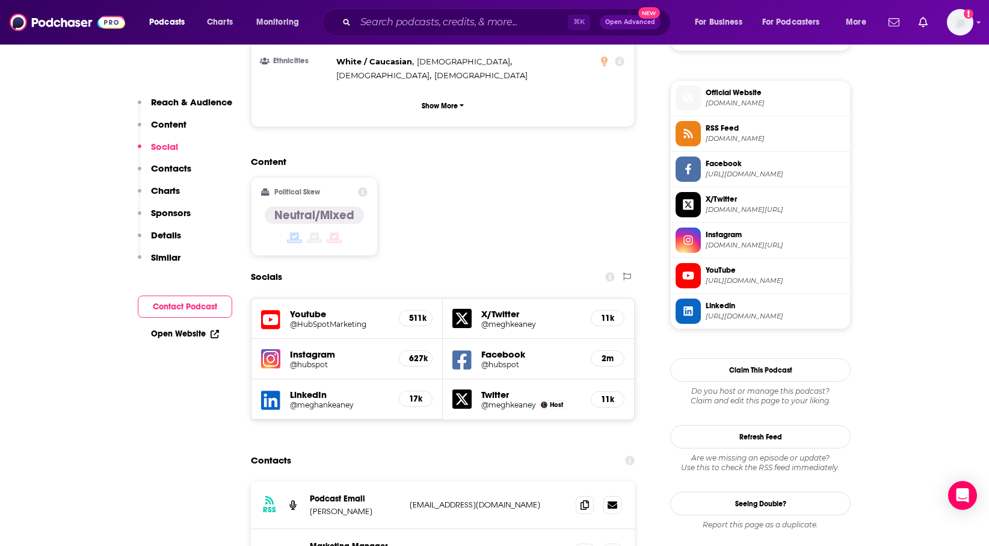
click at [197, 231] on div "Reach & Audience Content Social Contacts Charts Sponsors Details Similar" at bounding box center [185, 184] width 94 height 177
click at [162, 232] on p "Details" at bounding box center [166, 234] width 30 height 11
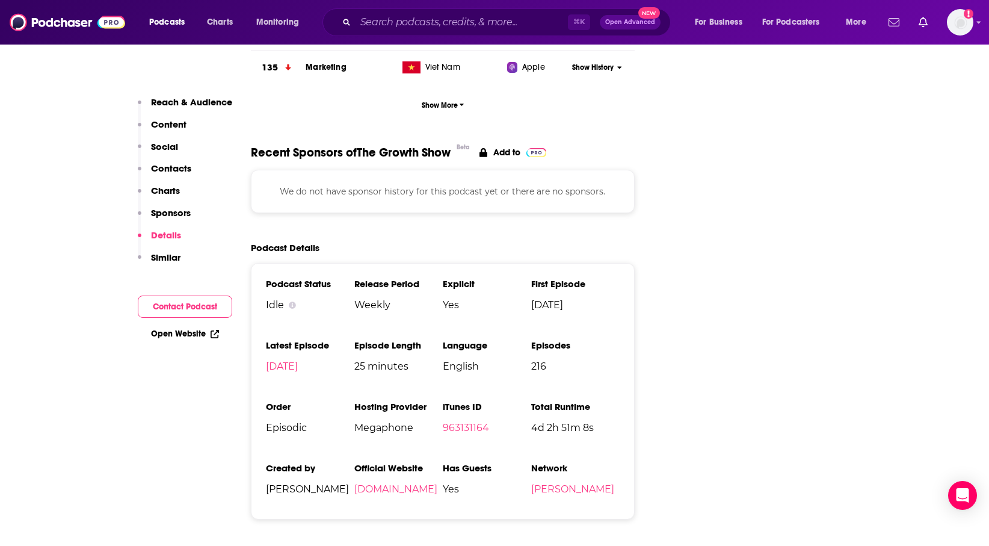
scroll to position [1935, 0]
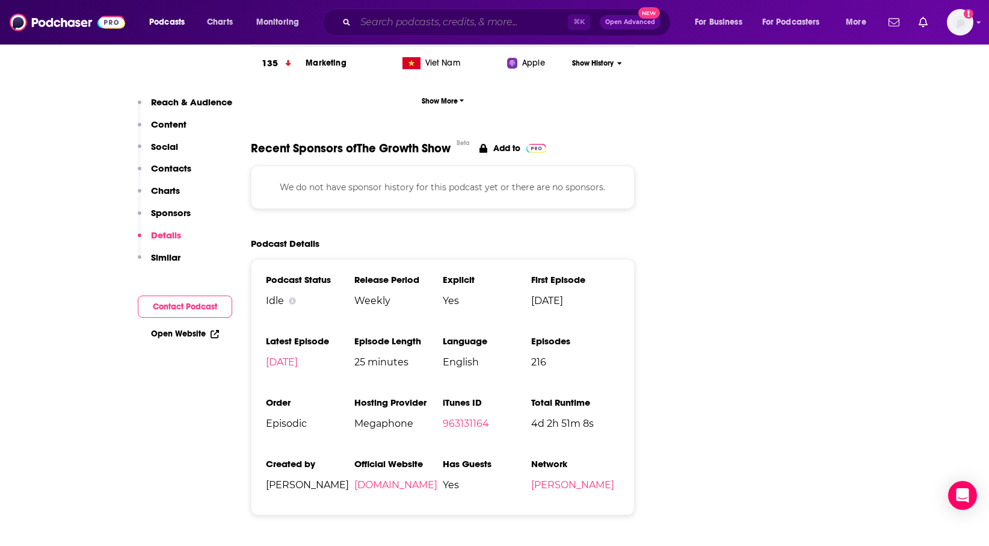
click at [546, 25] on input "Search podcasts, credits, & more..." at bounding box center [462, 22] width 212 height 19
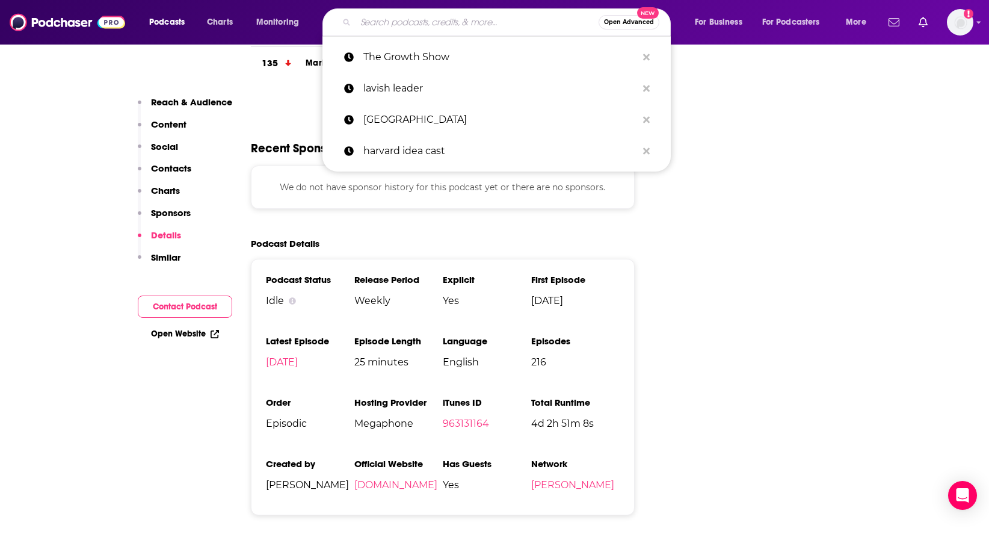
paste input "EntreLeadership"
type input "EntreLeadership"
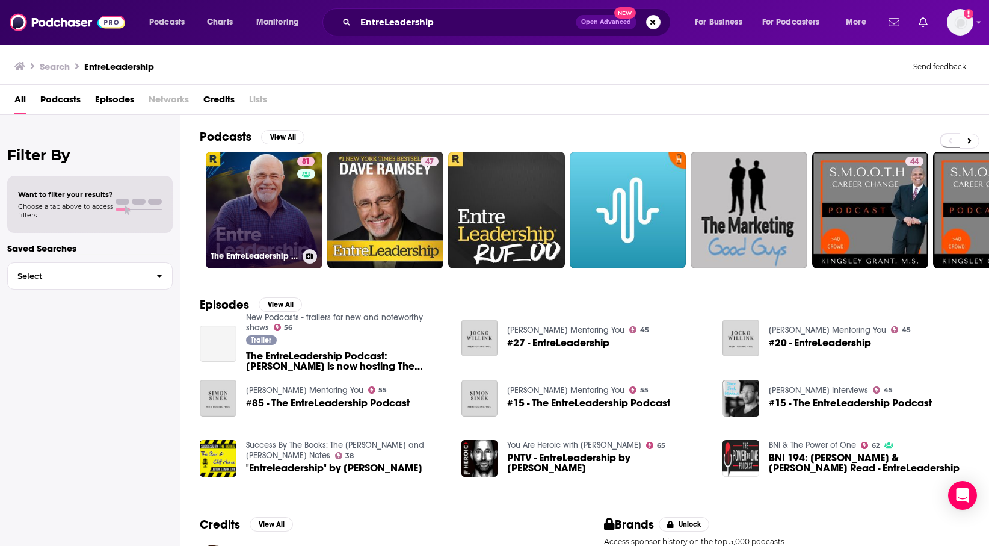
click at [278, 218] on link "81 The EntreLeadership Podcast" at bounding box center [264, 210] width 117 height 117
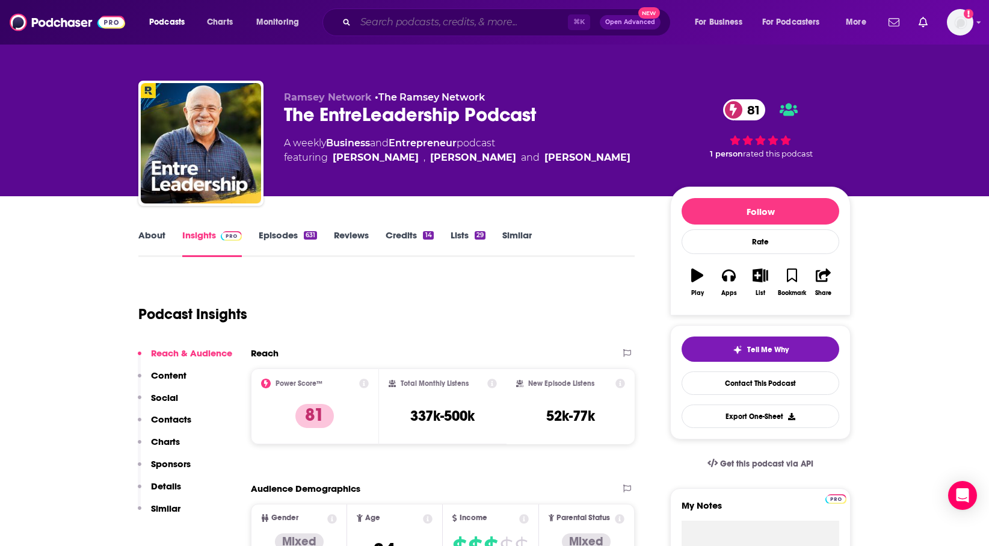
click at [486, 23] on input "Search podcasts, credits, & more..." at bounding box center [462, 22] width 212 height 19
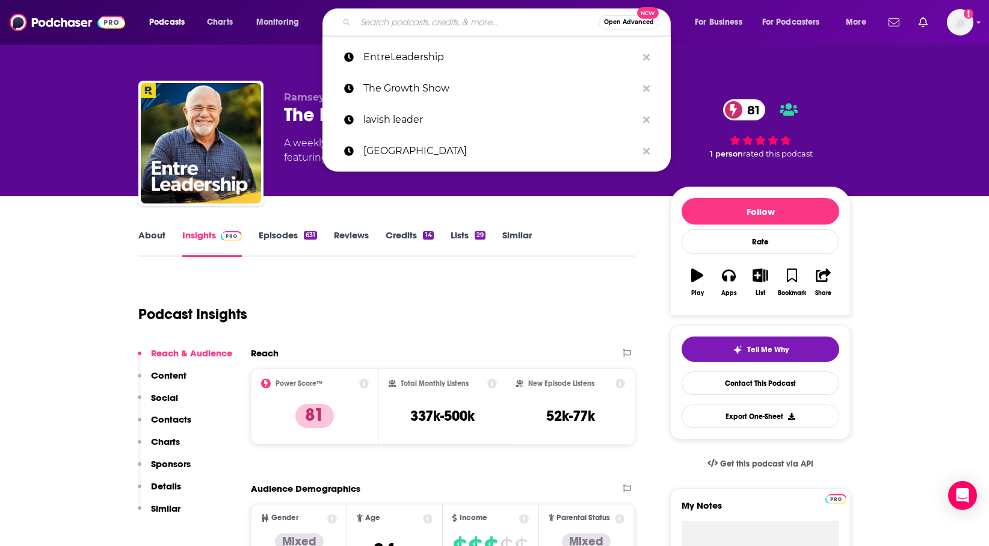
paste input "The Knowledge Project"
type input "The Knowledge Project"
click at [421, 20] on input "Search podcasts, credits, & more..." at bounding box center [477, 22] width 243 height 19
type input "t"
click at [440, 61] on p "The Knowledge Project" at bounding box center [500, 57] width 274 height 31
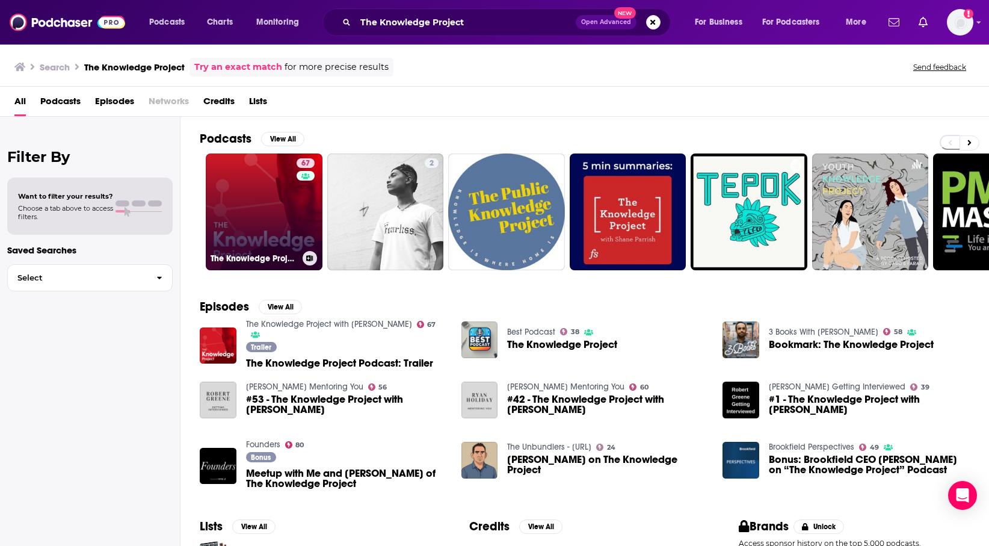
click at [264, 221] on link "67 The Knowledge Project with [PERSON_NAME]" at bounding box center [264, 211] width 117 height 117
